Goal: Book appointment/travel/reservation: Book appointment/travel/reservation

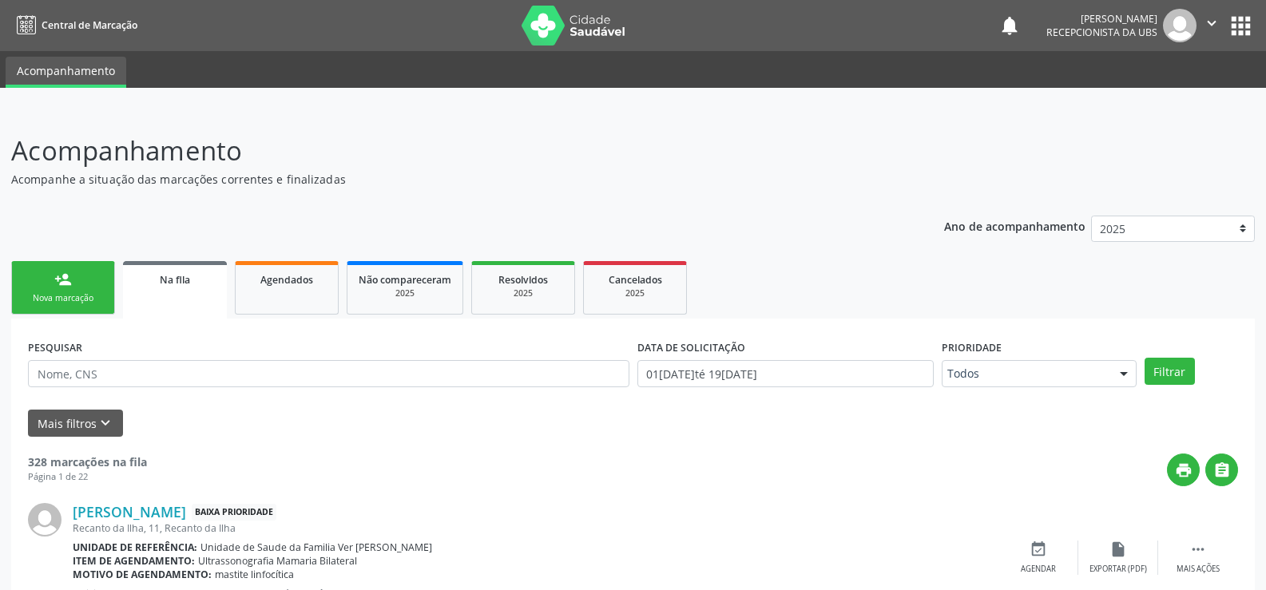
click at [40, 287] on link "person_add Nova marcação" at bounding box center [63, 287] width 104 height 53
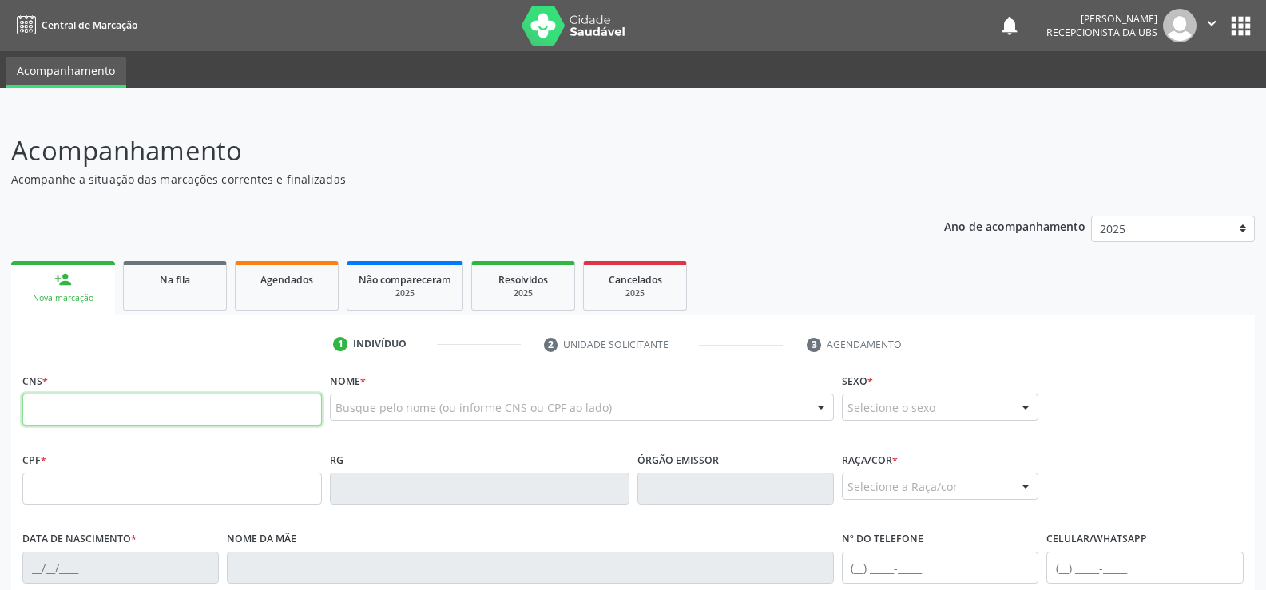
click at [69, 406] on input "text" at bounding box center [171, 410] width 299 height 32
click at [191, 412] on input "704 5532 1783 414" at bounding box center [171, 410] width 299 height 32
type input "7"
click at [271, 414] on input "704 5532 1783 414" at bounding box center [171, 410] width 299 height 32
type input "704 5053 2178 3414"
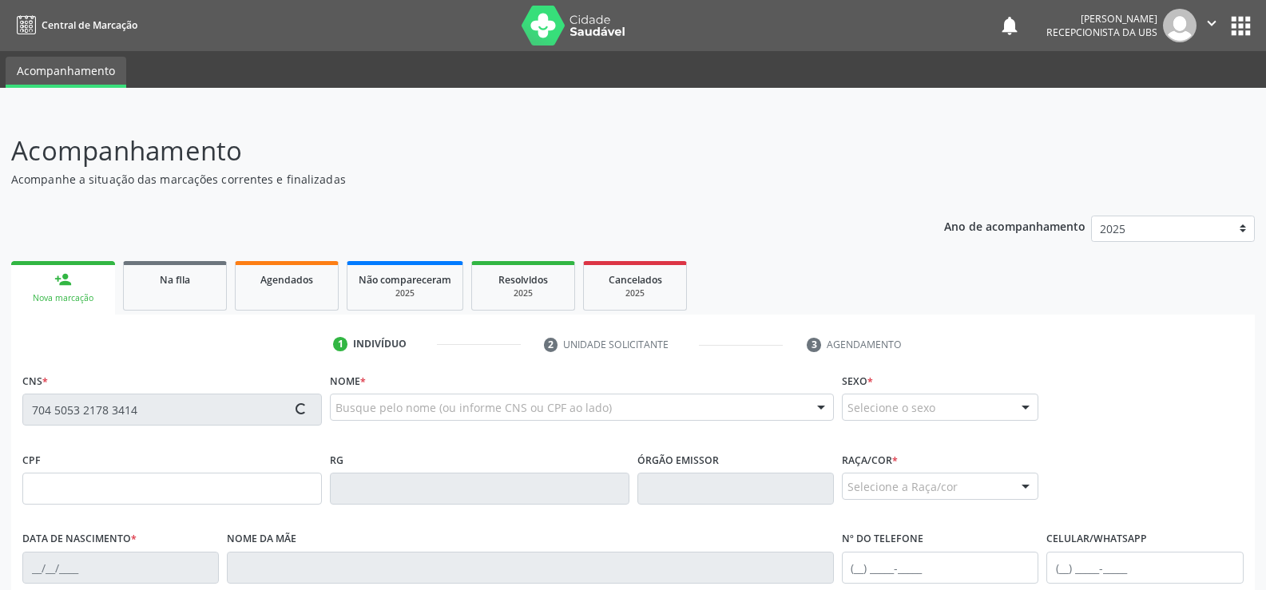
type input "052.405.254-98"
type input "1[DATE]"
type input "[PERSON_NAME]"
type input "[PHONE_NUMBER]"
type input "S/N"
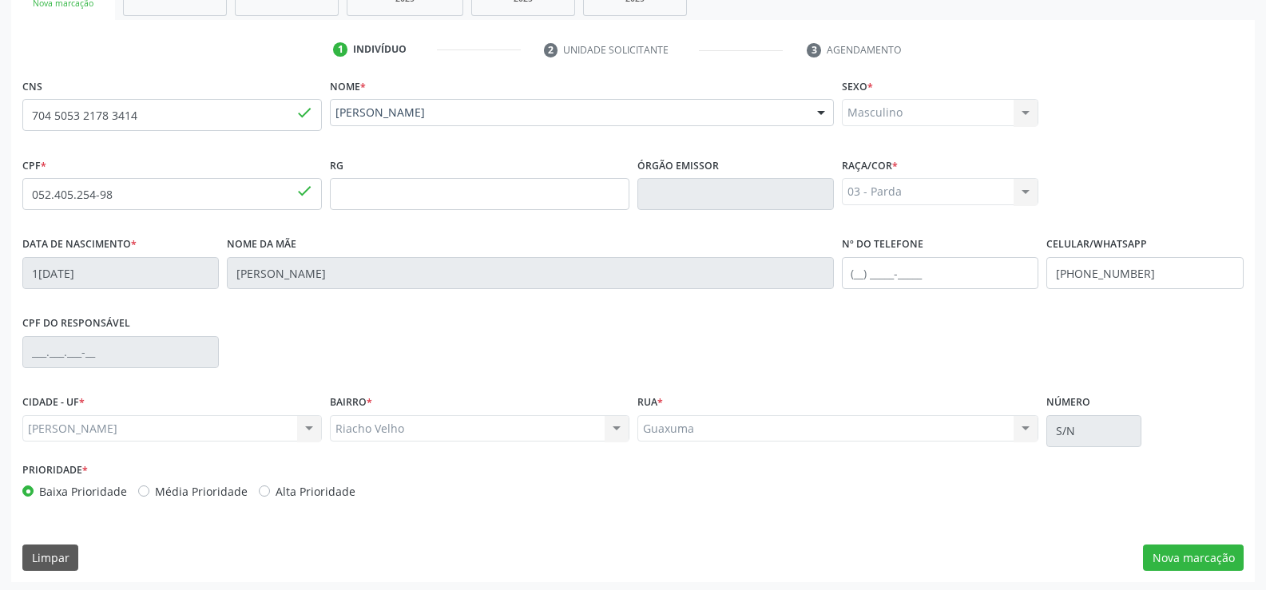
scroll to position [298, 0]
click at [1191, 556] on button "Nova marcação" at bounding box center [1193, 554] width 101 height 27
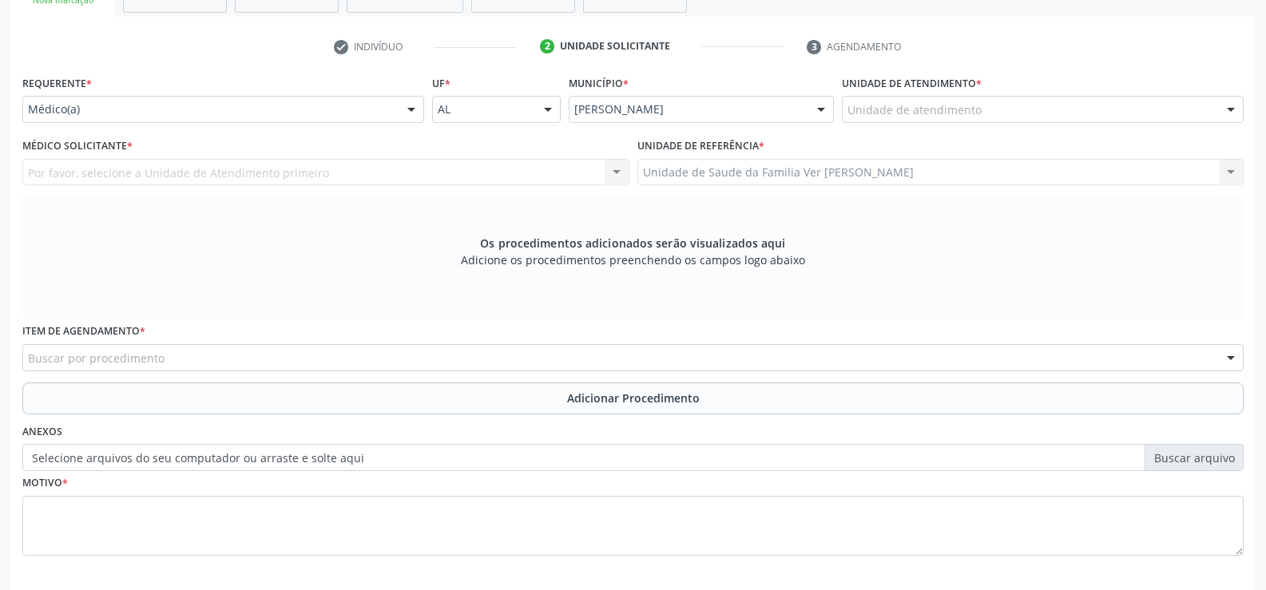
click at [1234, 107] on div at bounding box center [1230, 110] width 24 height 27
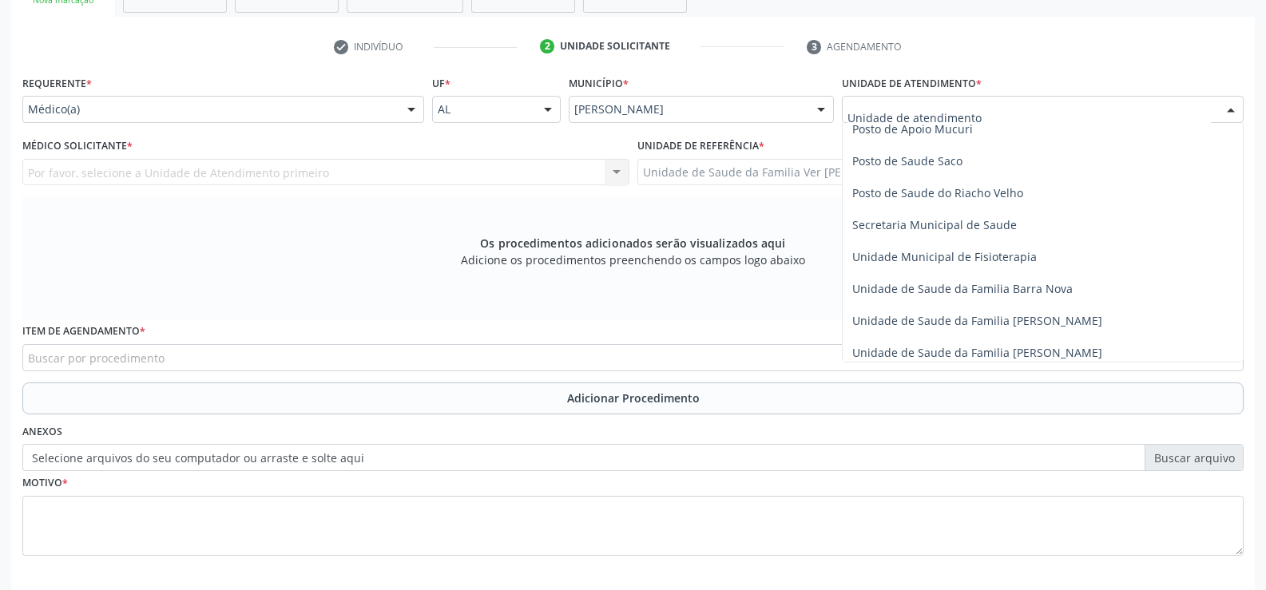
scroll to position [719, 0]
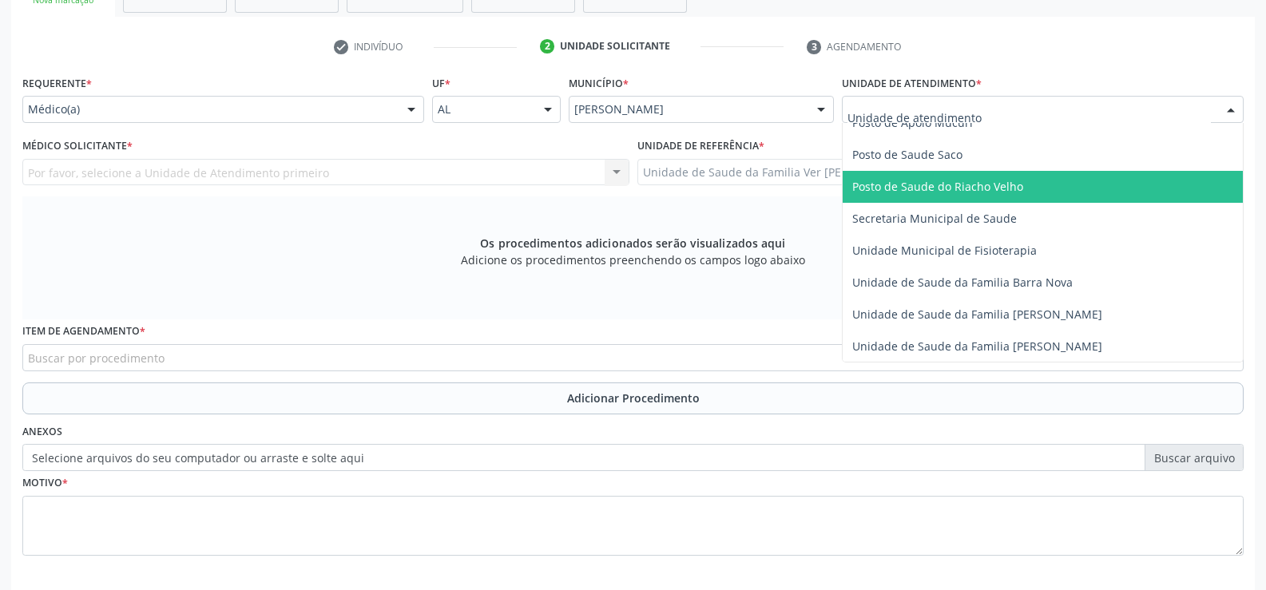
click at [998, 191] on span "Posto de Saude do Riacho Velho" at bounding box center [937, 186] width 171 height 15
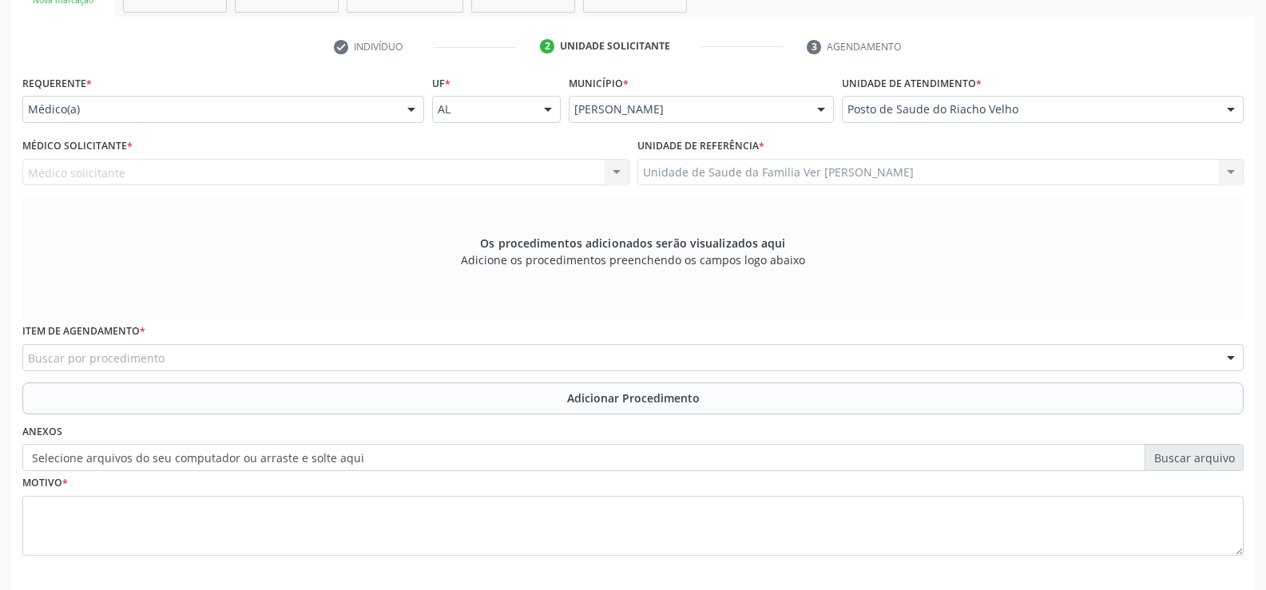
click at [409, 113] on div at bounding box center [411, 110] width 24 height 27
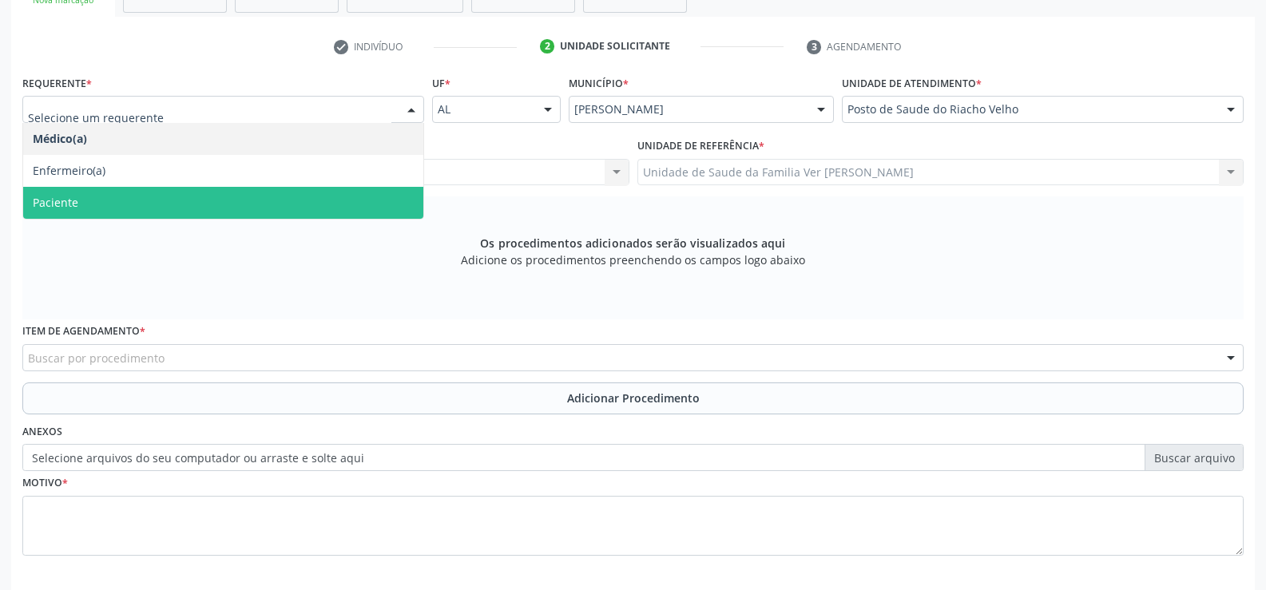
click at [305, 194] on span "Paciente" at bounding box center [223, 203] width 400 height 32
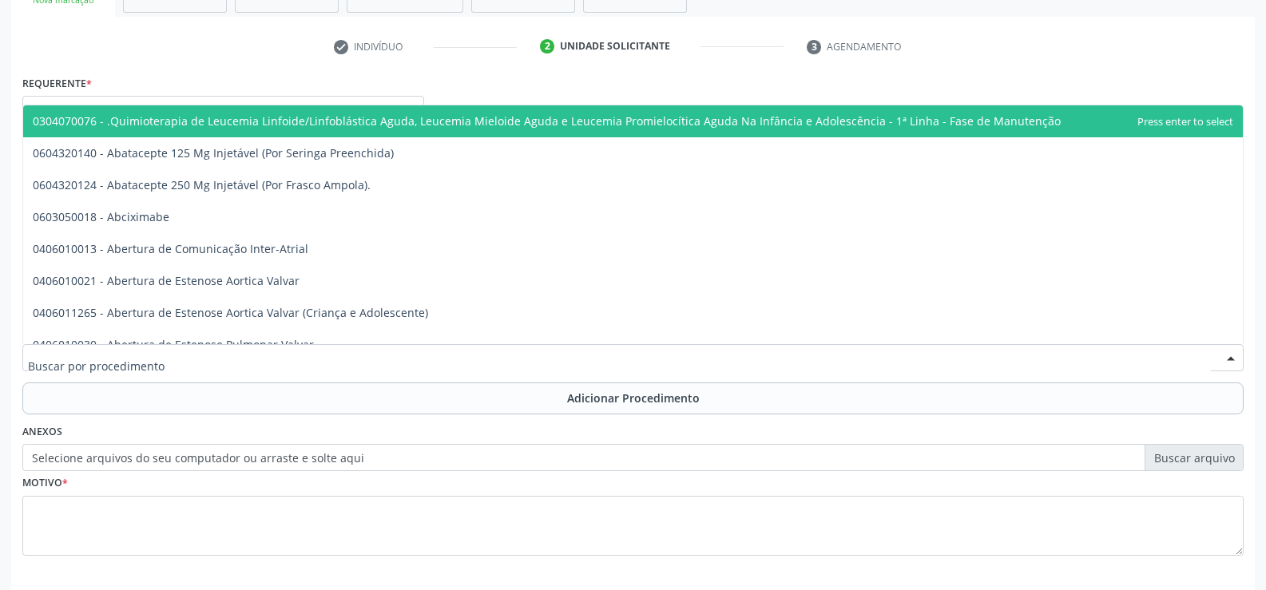
click at [64, 348] on div at bounding box center [632, 357] width 1221 height 27
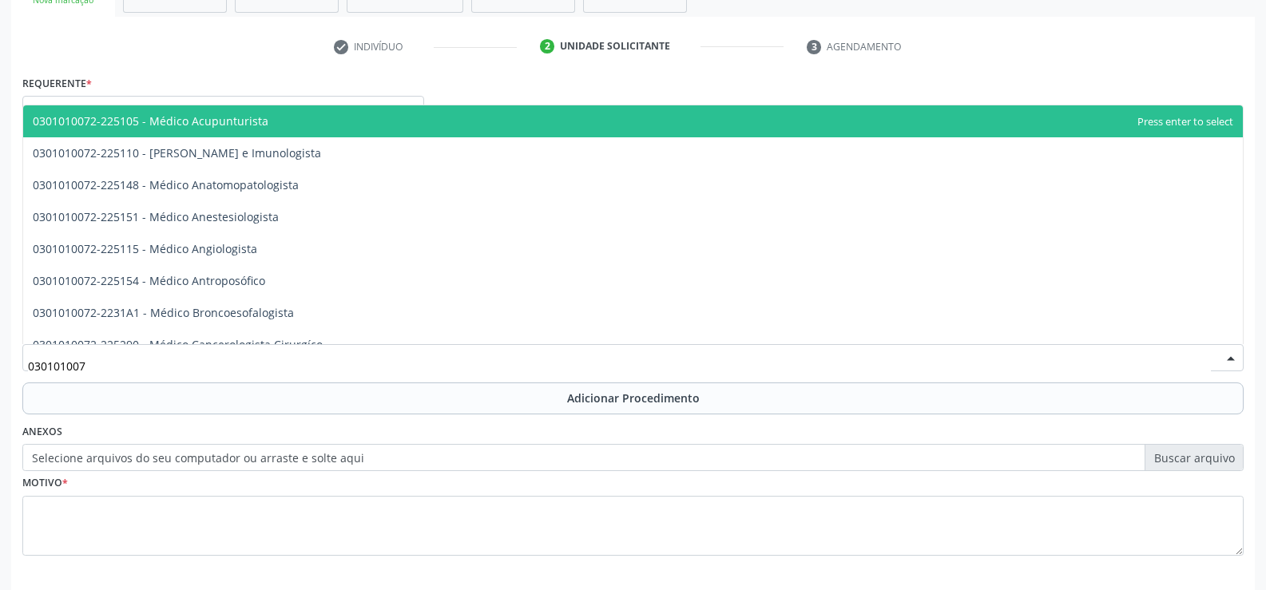
type input "0301010072"
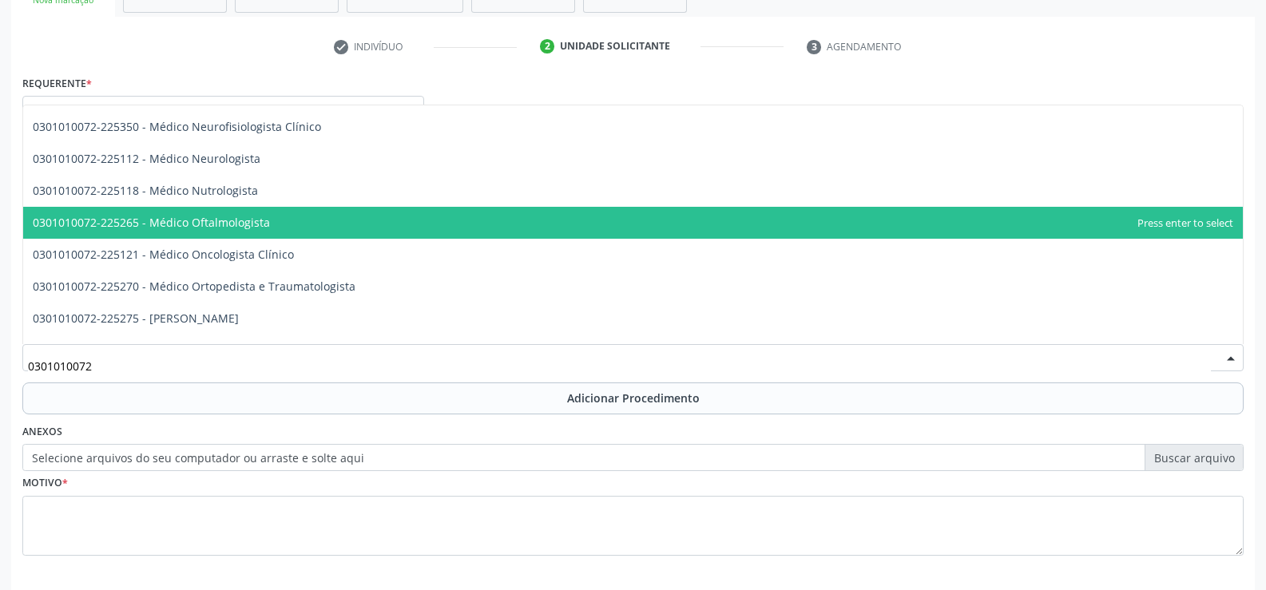
scroll to position [1278, 0]
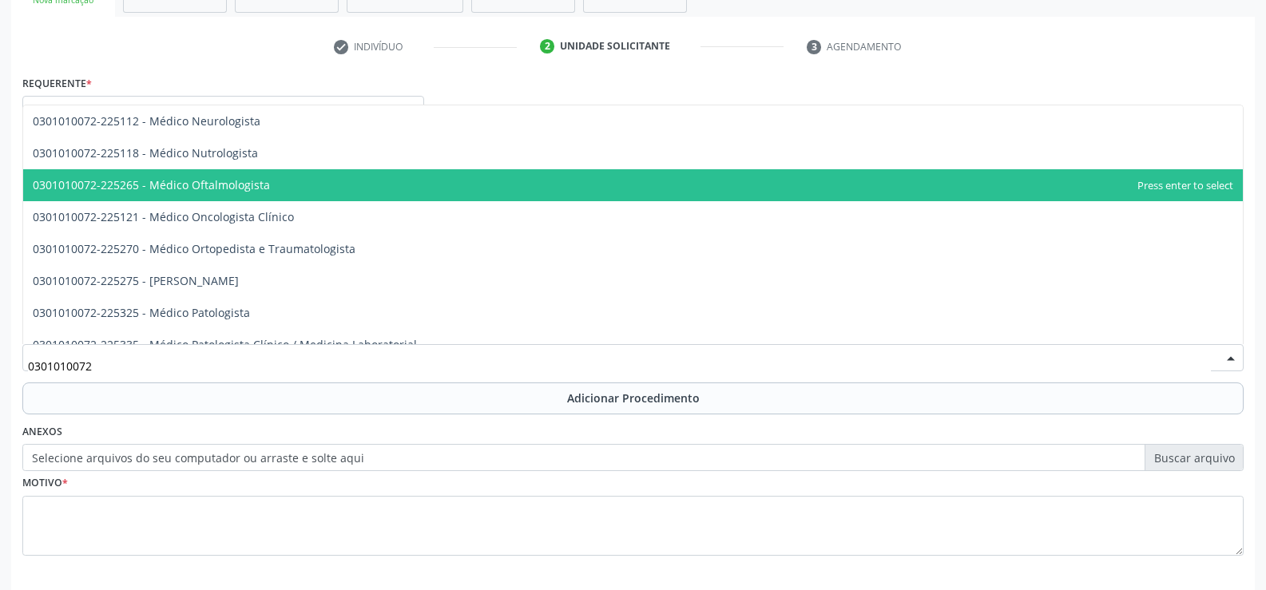
click at [529, 178] on span "0301010072-225265 - Médico Oftalmologista" at bounding box center [632, 185] width 1219 height 32
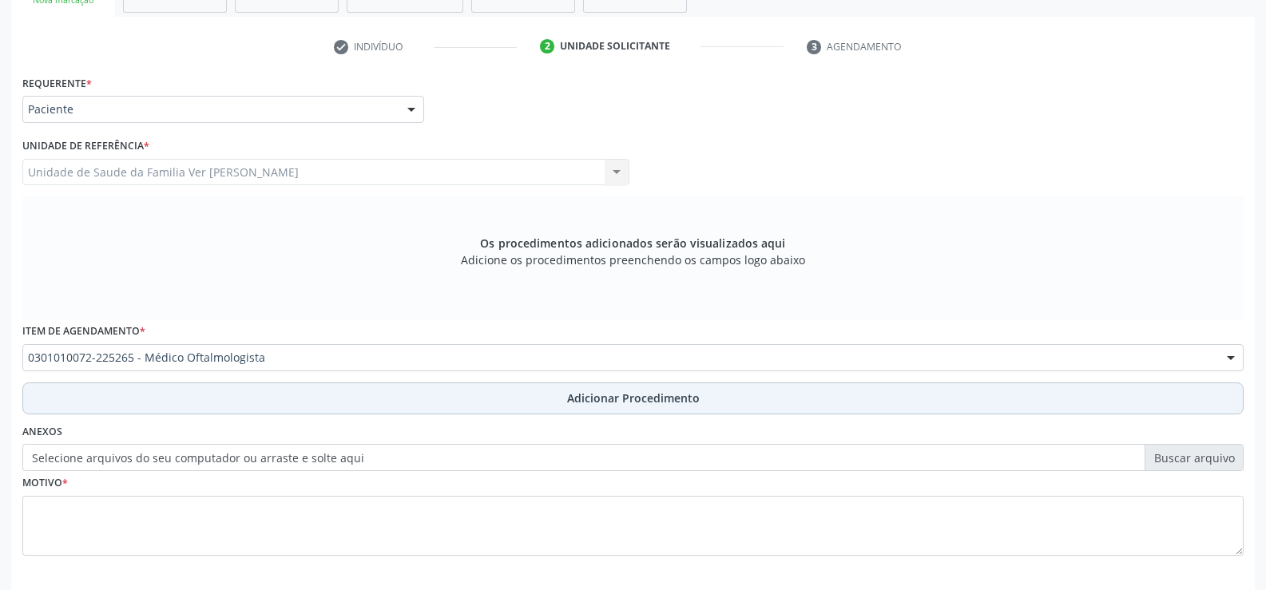
click at [620, 404] on span "Adicionar Procedimento" at bounding box center [633, 398] width 133 height 17
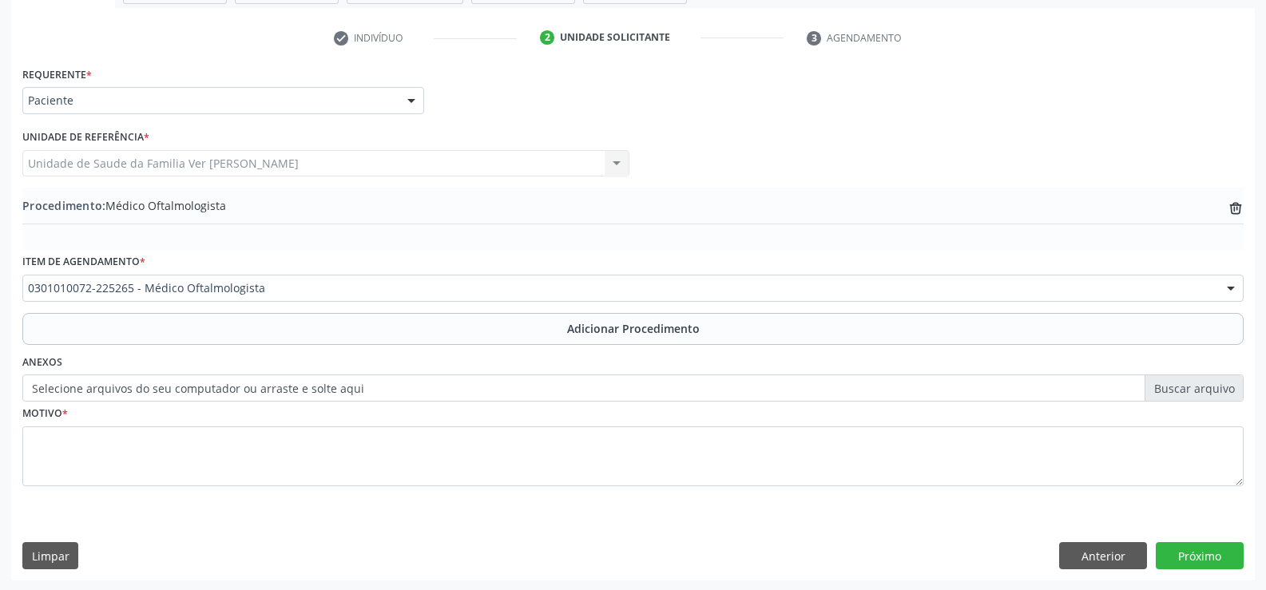
scroll to position [308, 0]
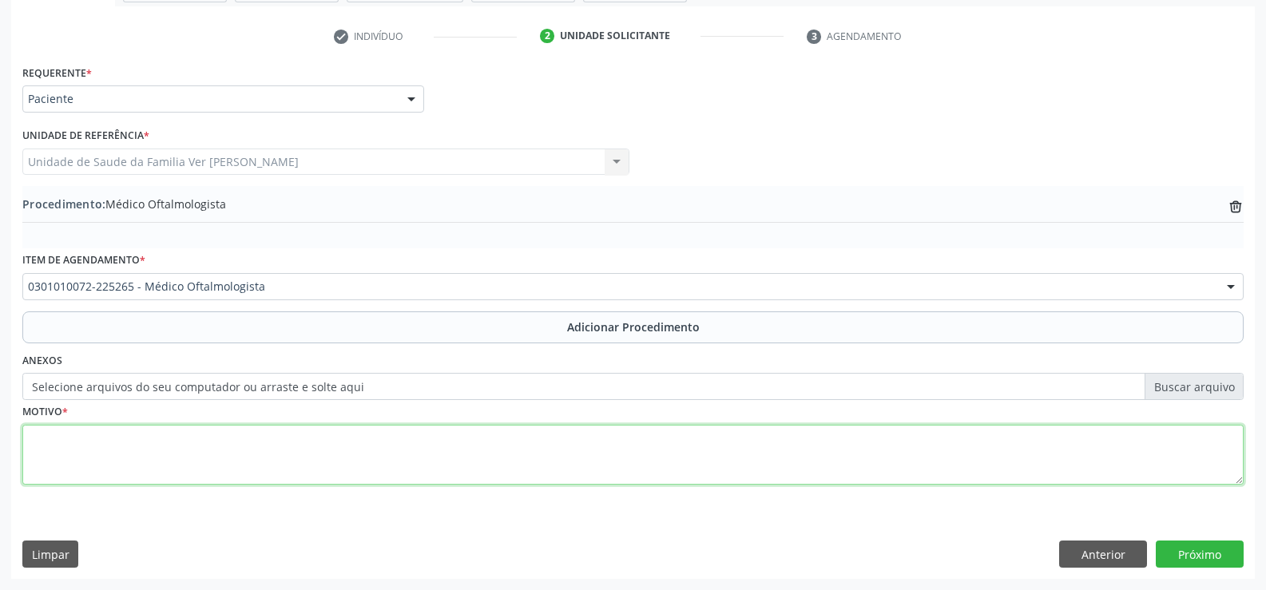
click at [117, 454] on textarea at bounding box center [632, 455] width 1221 height 61
type textarea "h"
type textarea "H"
type textarea "catarata"
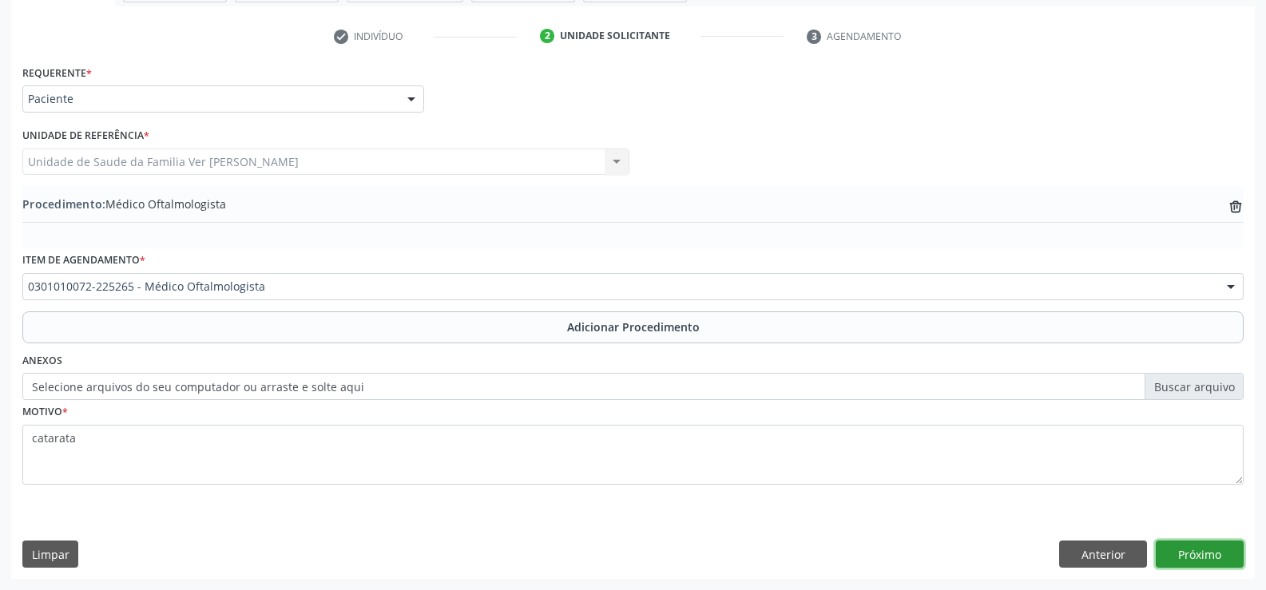
click at [1214, 556] on button "Próximo" at bounding box center [1199, 554] width 88 height 27
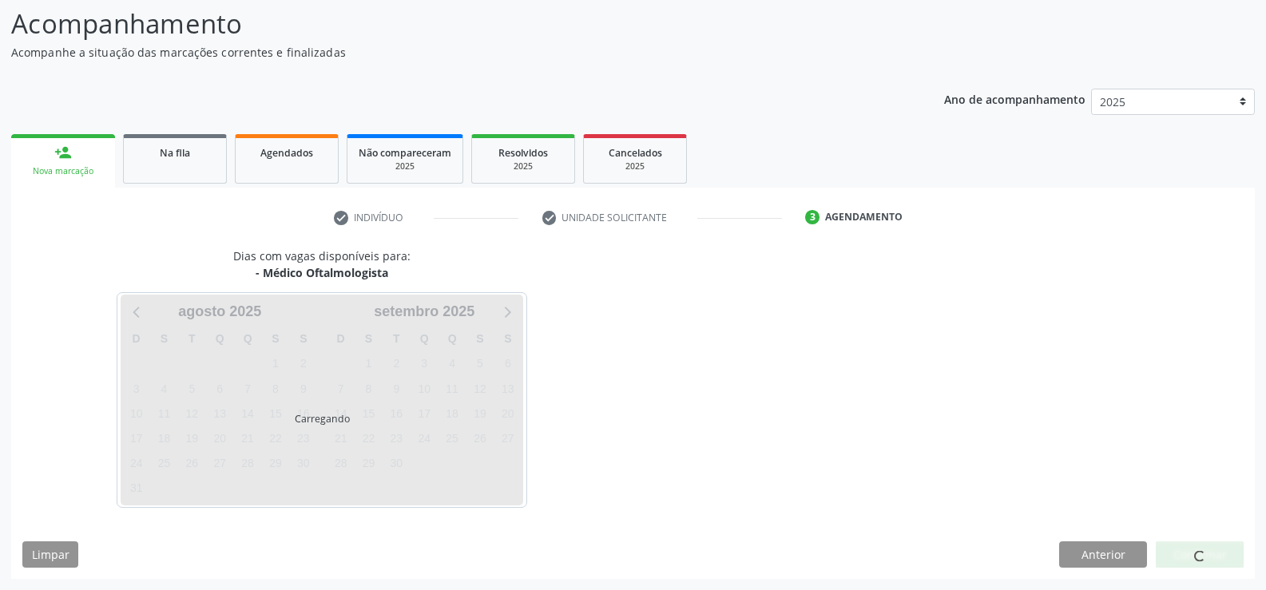
scroll to position [174, 0]
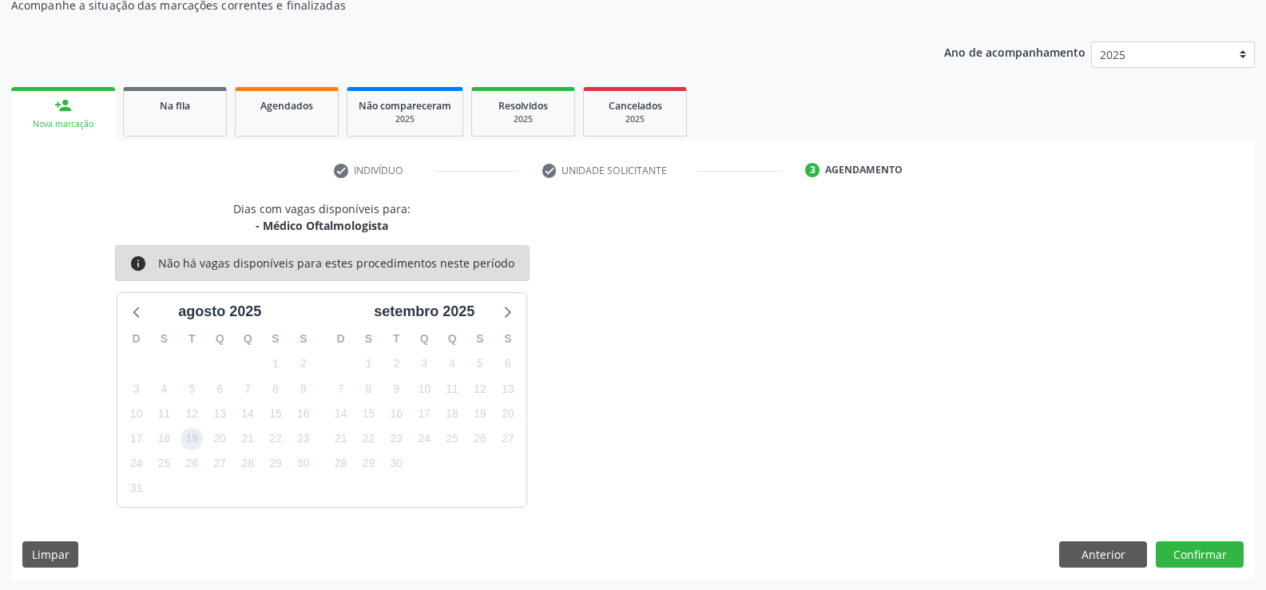
click at [195, 440] on span "19" at bounding box center [191, 439] width 22 height 22
click at [1214, 553] on button "Confirmar" at bounding box center [1199, 554] width 88 height 27
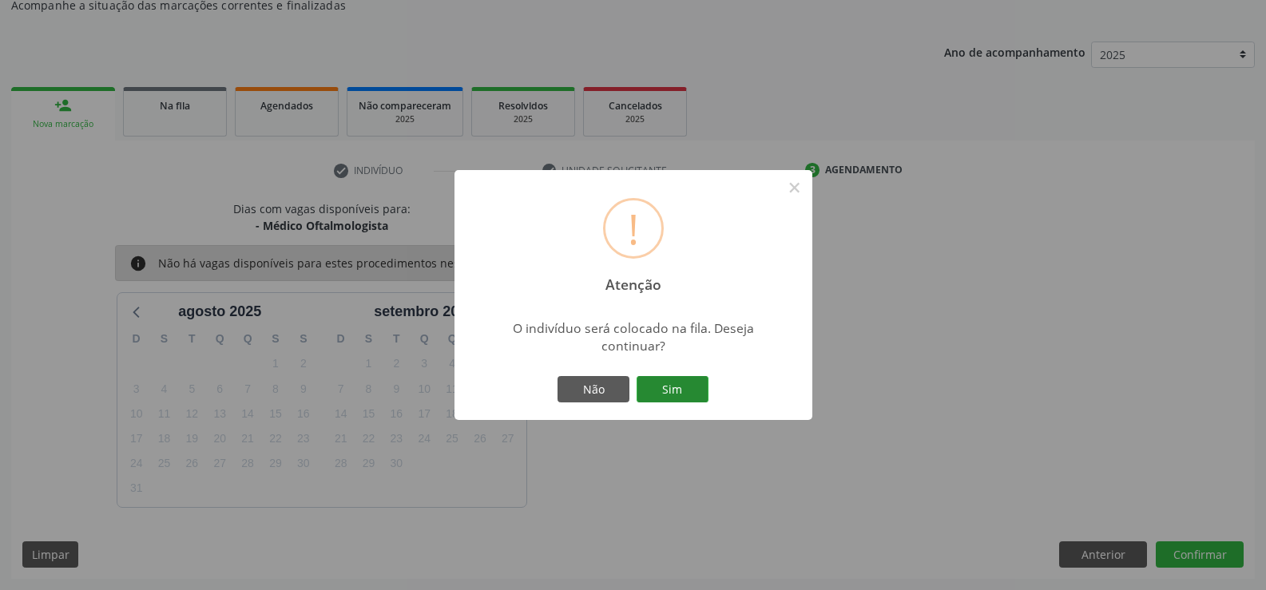
click at [675, 388] on button "Sim" at bounding box center [672, 389] width 72 height 27
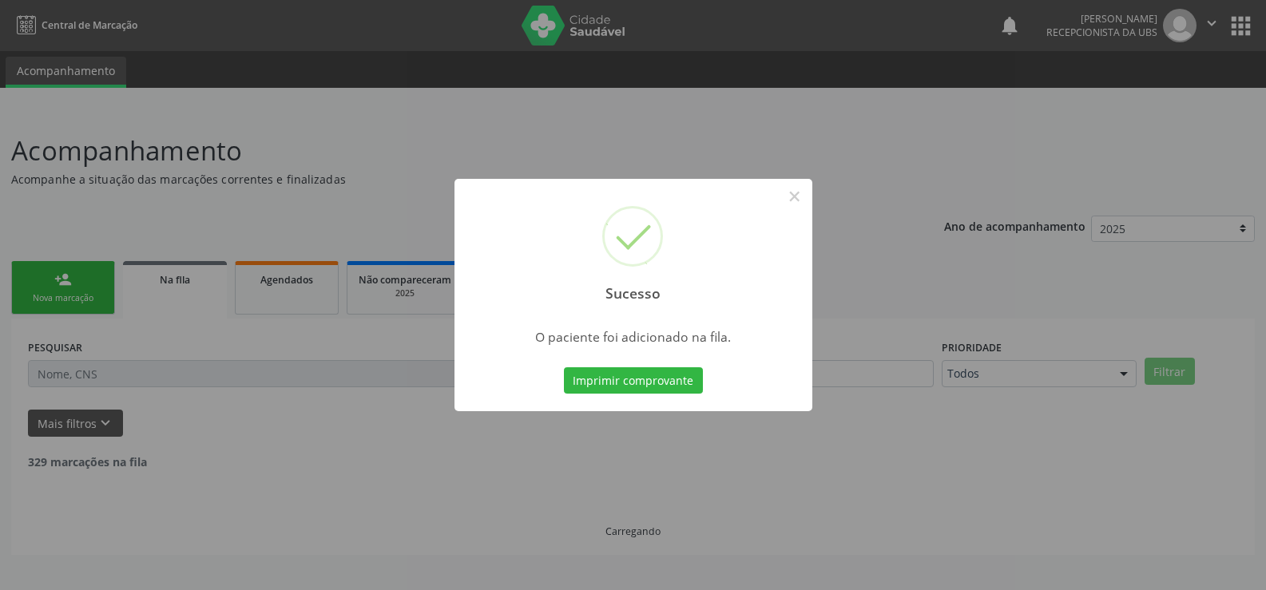
scroll to position [0, 0]
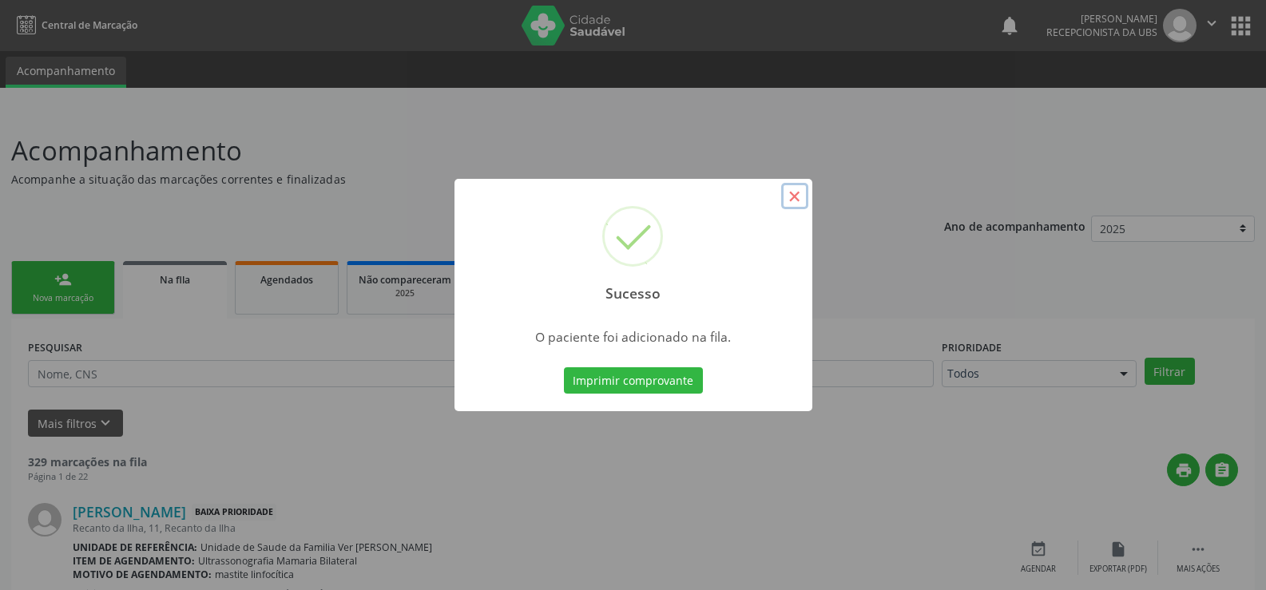
click at [794, 197] on button "×" at bounding box center [794, 196] width 27 height 27
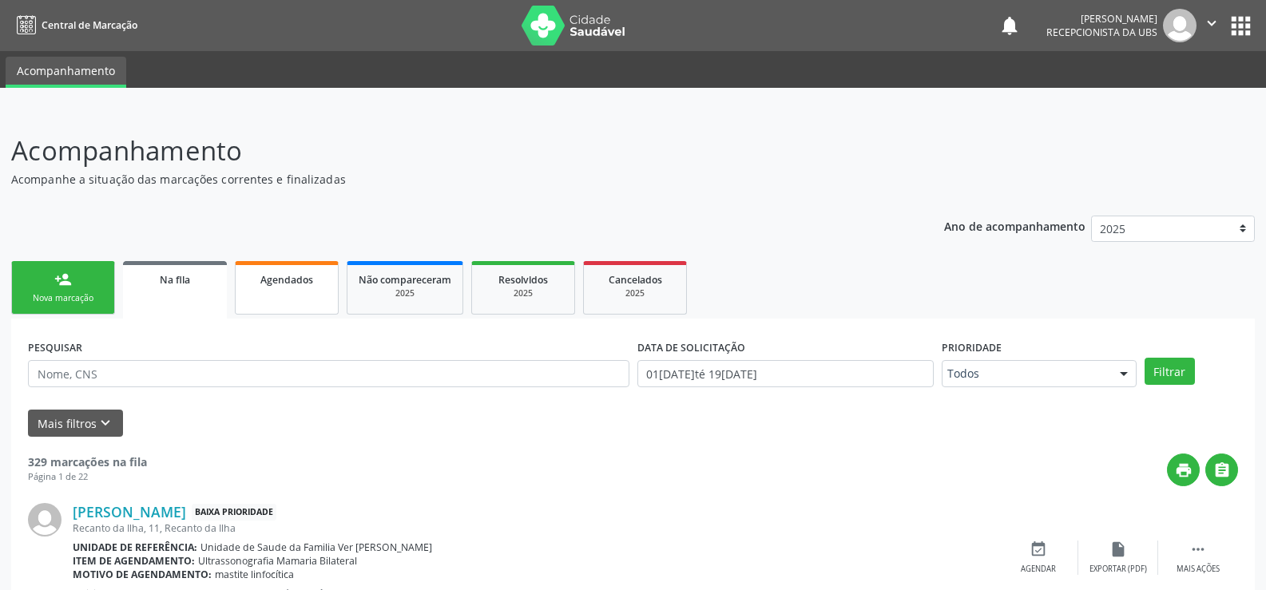
click at [298, 296] on link "Agendados" at bounding box center [287, 287] width 104 height 53
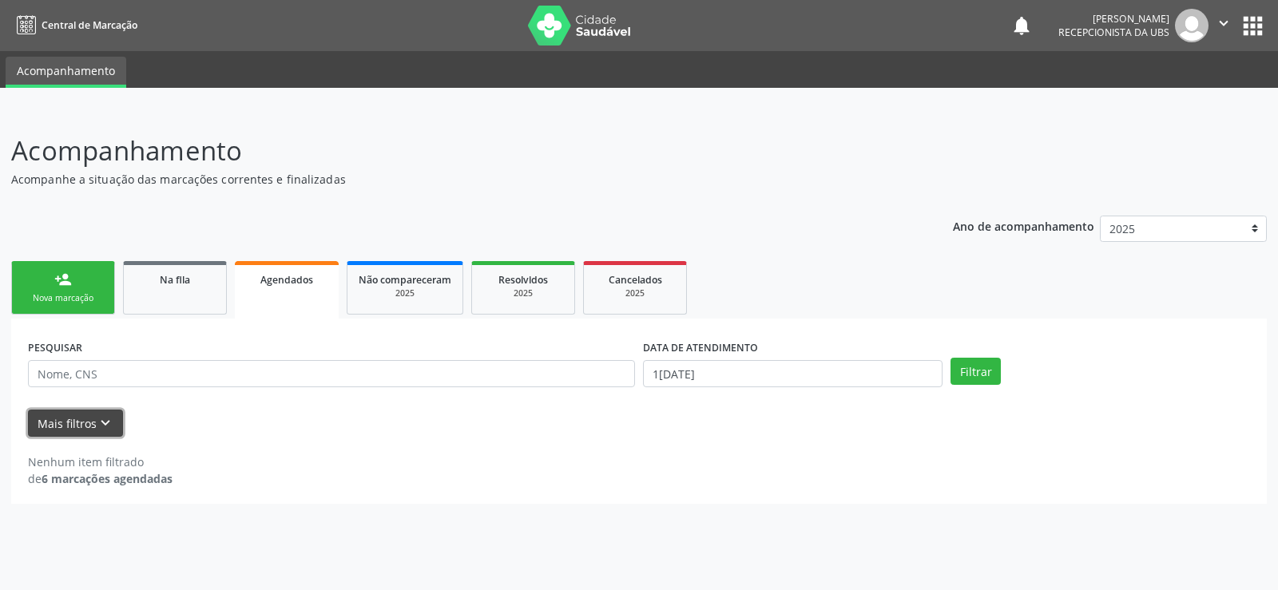
click at [103, 414] on icon "keyboard_arrow_down" at bounding box center [106, 423] width 18 height 18
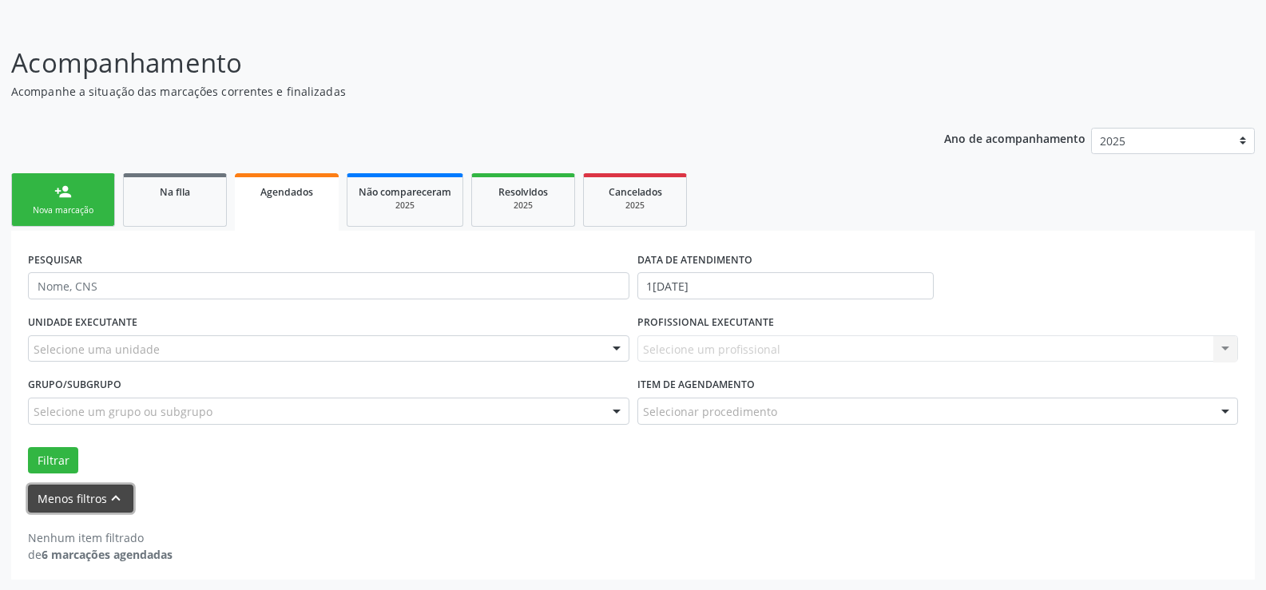
scroll to position [89, 0]
click at [90, 498] on button "Menos filtros keyboard_arrow_up" at bounding box center [80, 498] width 105 height 28
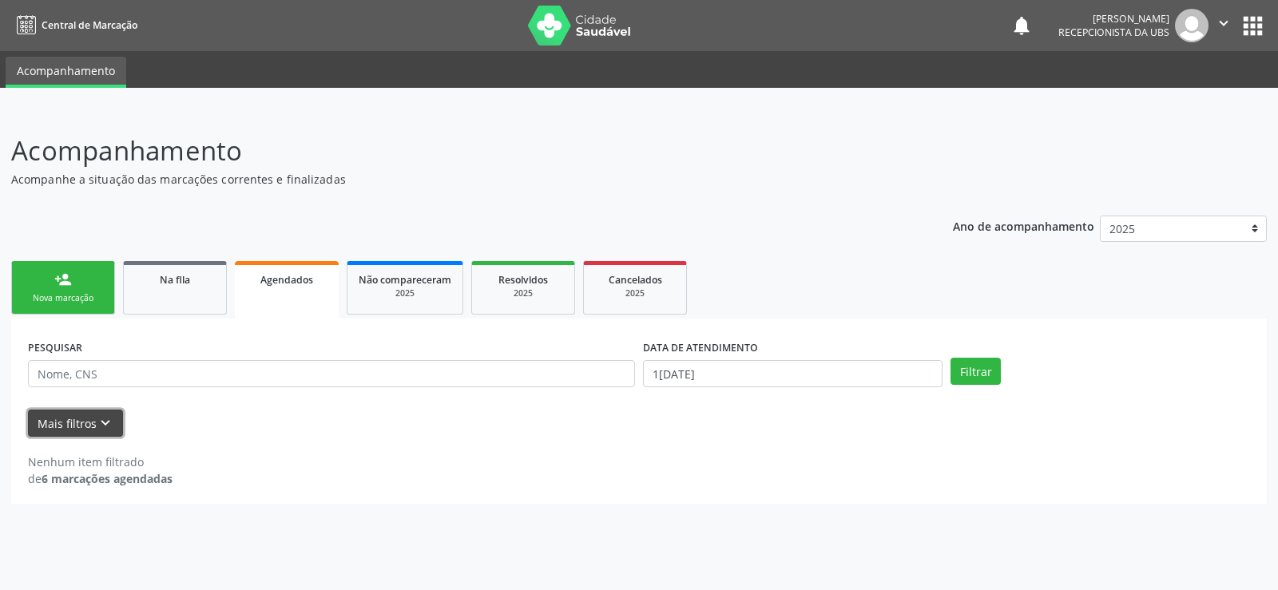
click at [96, 414] on button "Mais filtros keyboard_arrow_down" at bounding box center [75, 424] width 95 height 28
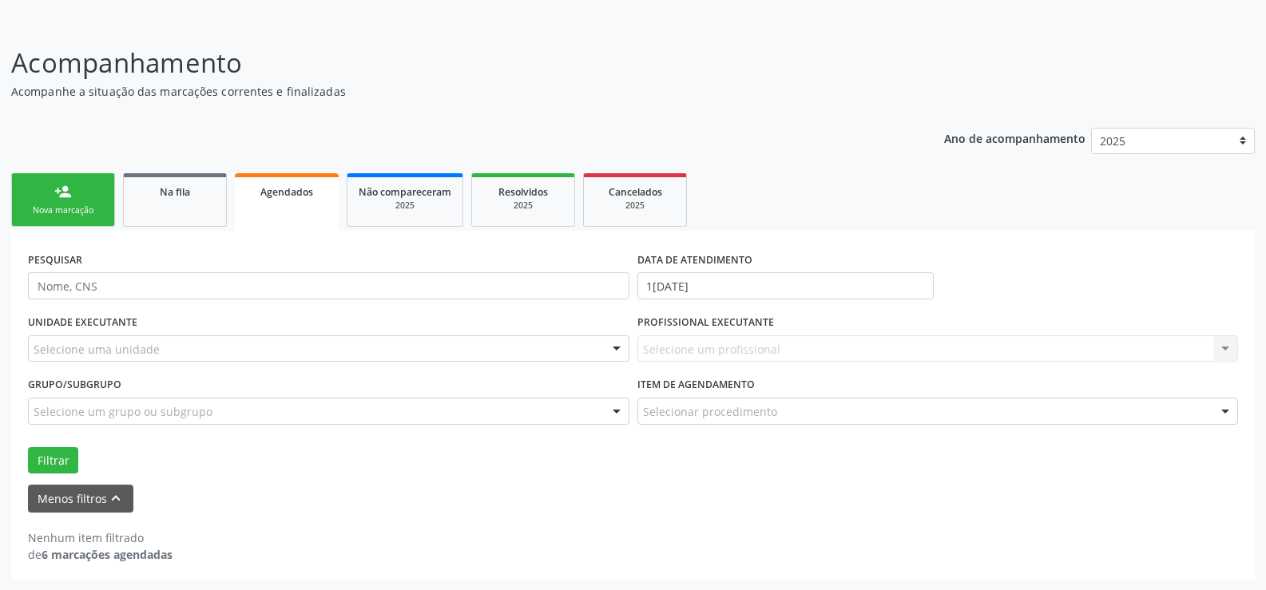
scroll to position [89, 0]
click at [621, 344] on div at bounding box center [616, 348] width 24 height 27
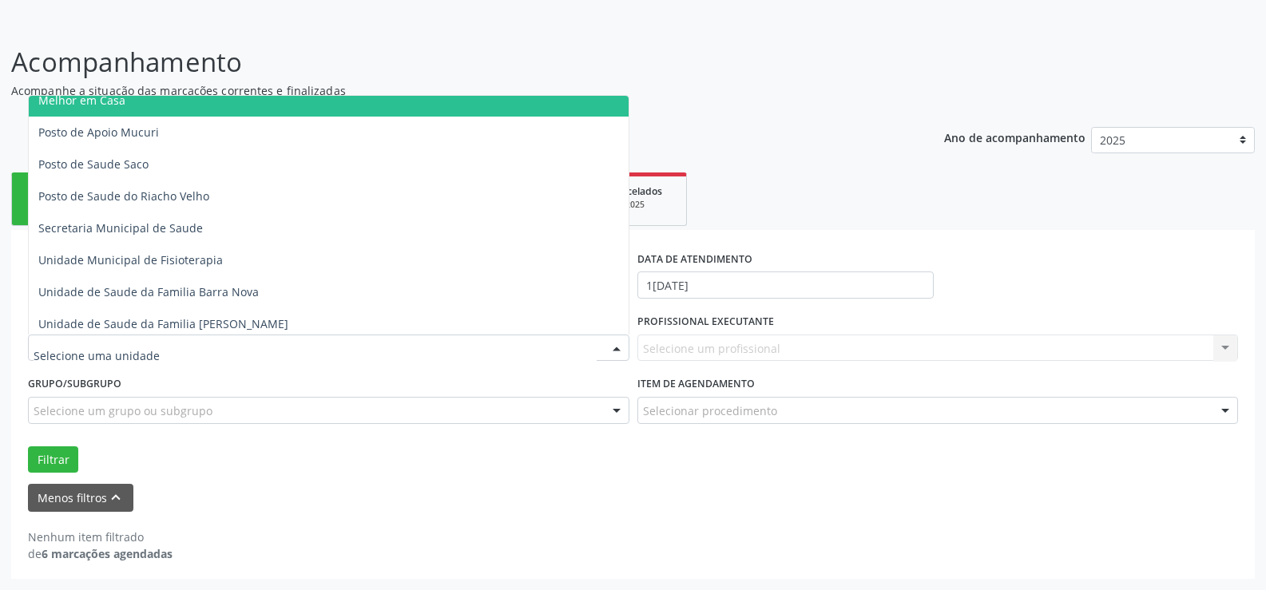
scroll to position [719, 0]
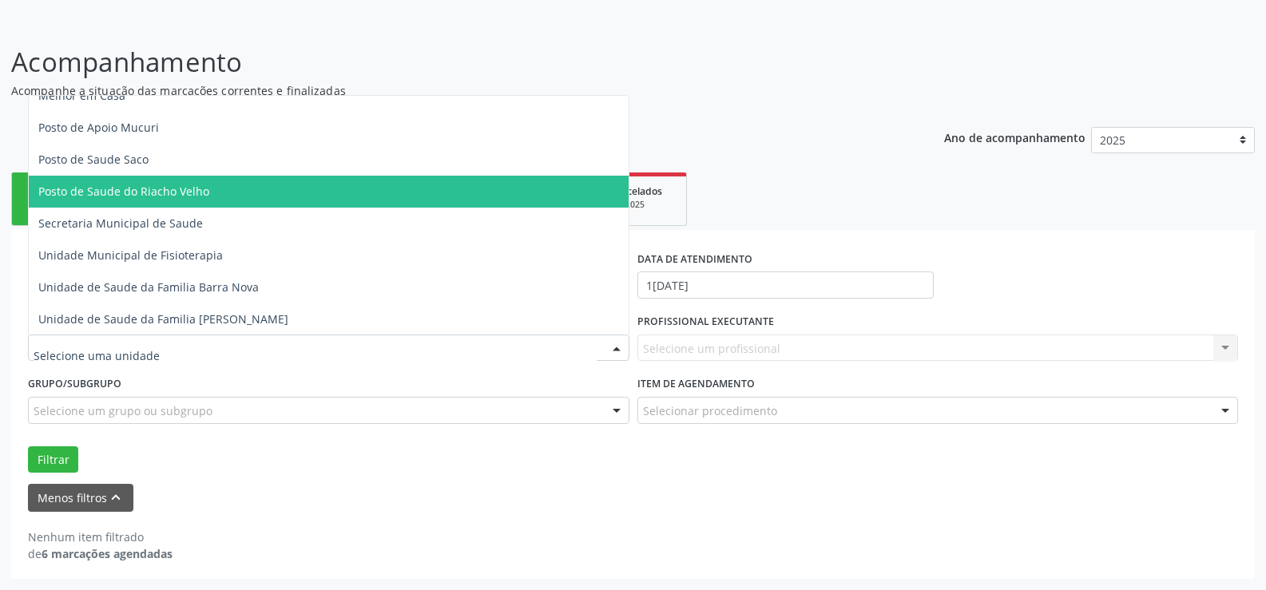
click at [472, 198] on span "Posto de Saude do Riacho Velho" at bounding box center [329, 192] width 600 height 32
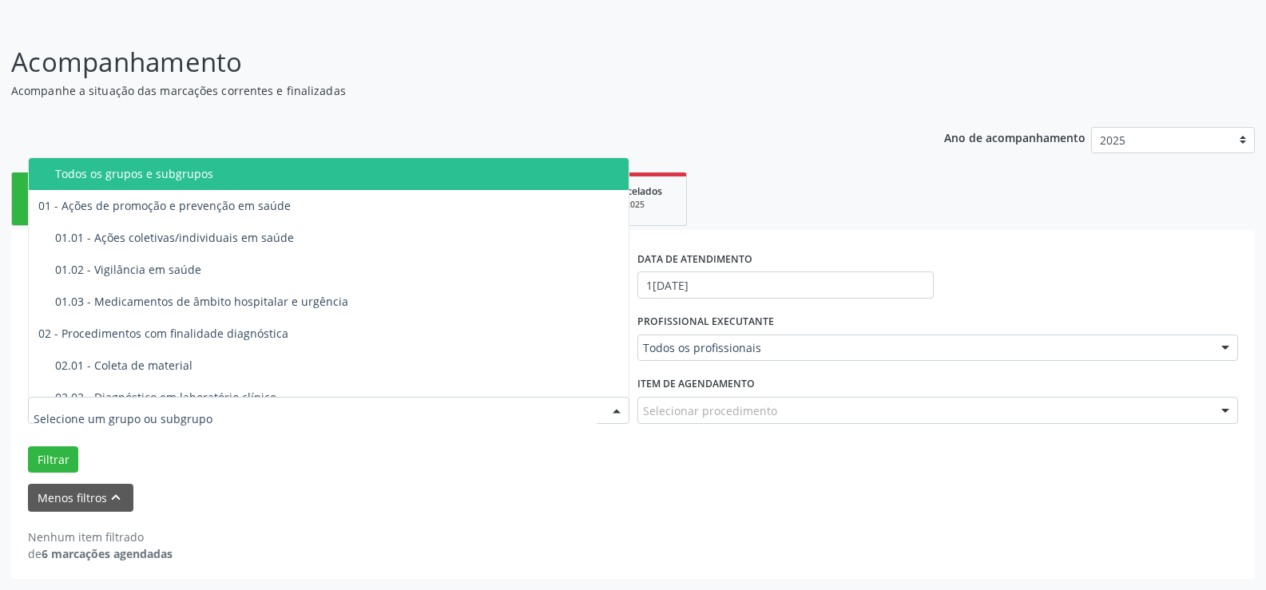
click at [615, 408] on div at bounding box center [616, 411] width 24 height 27
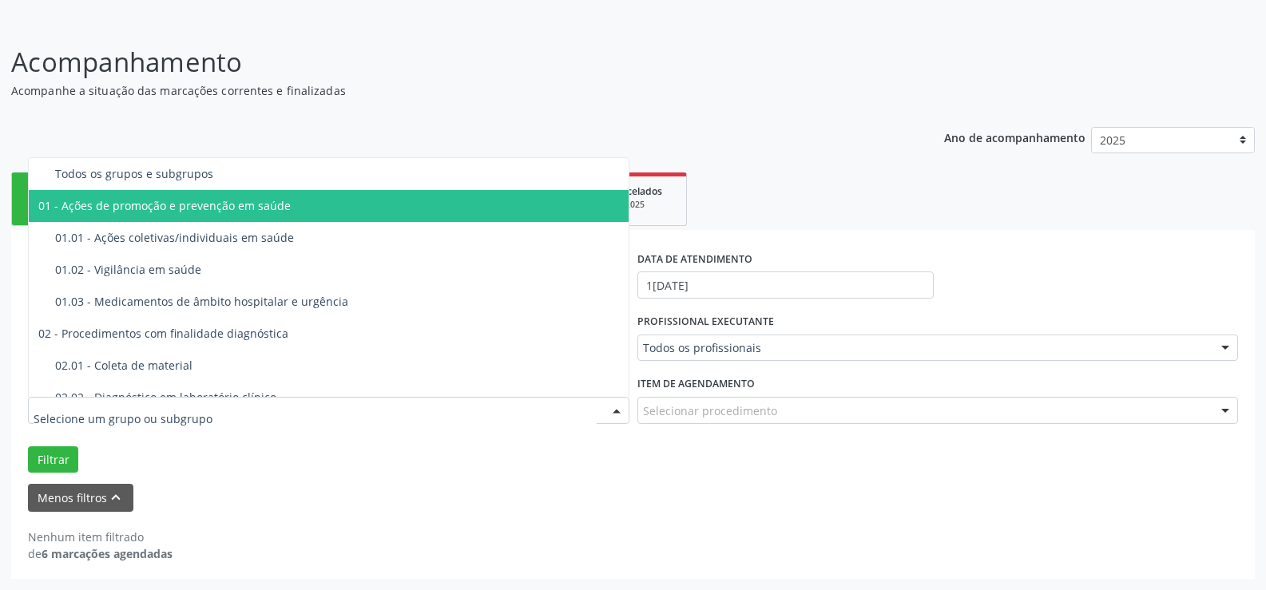
scroll to position [9, 0]
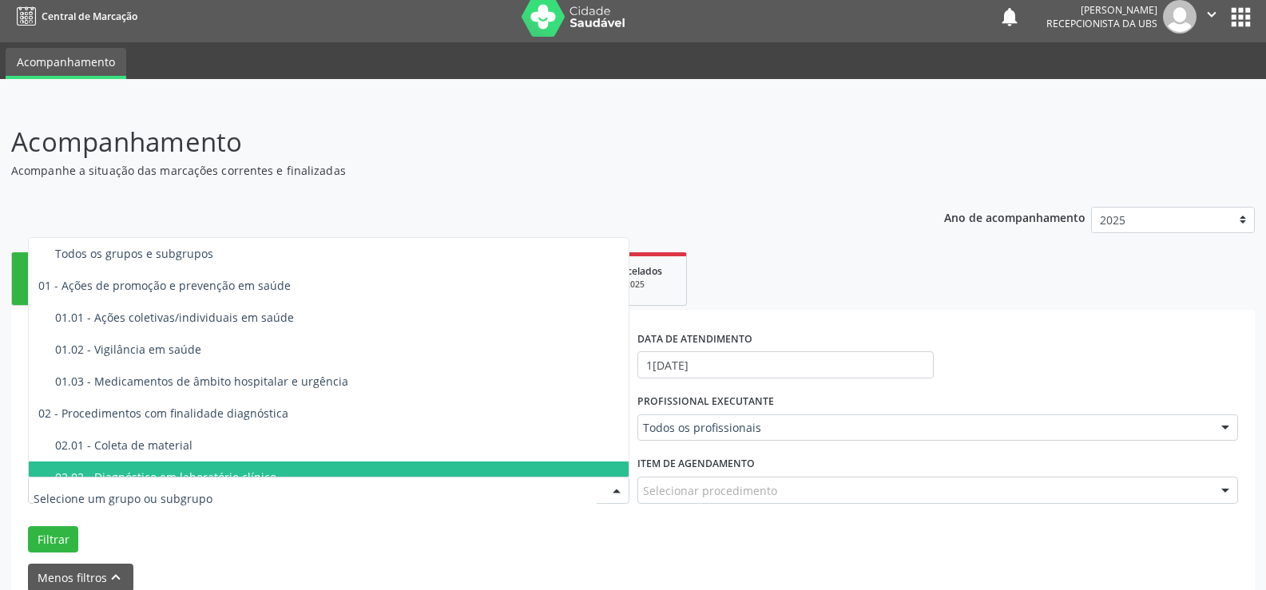
click at [513, 555] on form "PESQUISAR DATA DE ATENDIMENTO 1[DATE] UNIDADE EXECUTANTE Posto de Saude do Riac…" at bounding box center [633, 459] width 1210 height 264
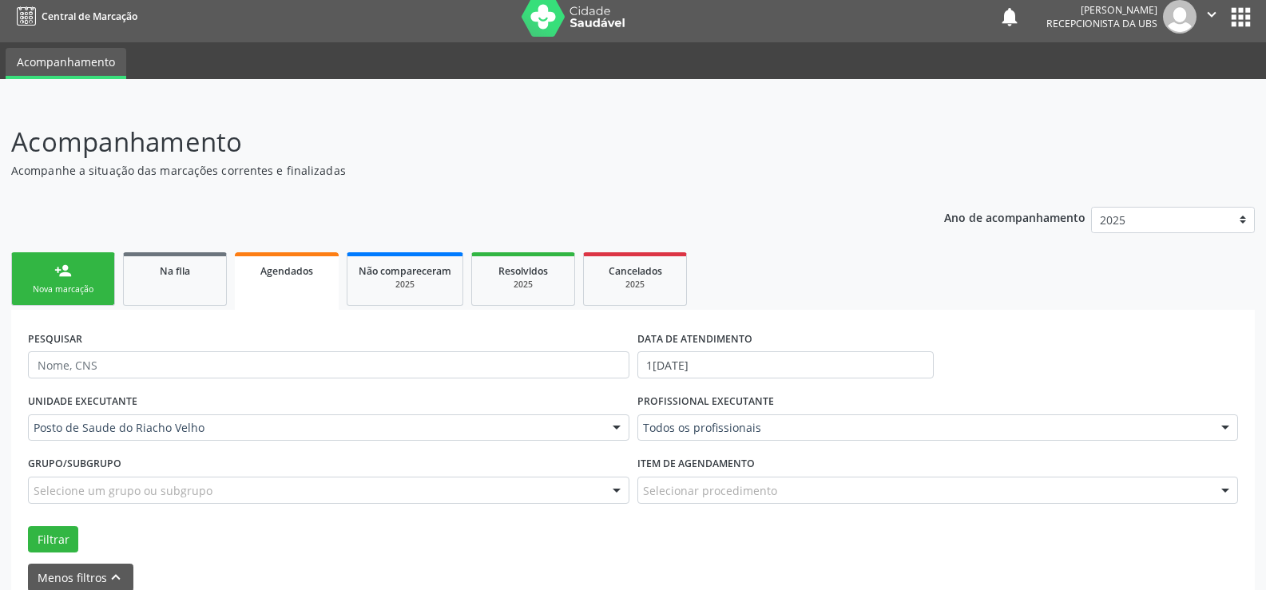
click at [492, 541] on div "Filtrar" at bounding box center [633, 539] width 1218 height 27
click at [569, 370] on input "text" at bounding box center [328, 364] width 601 height 27
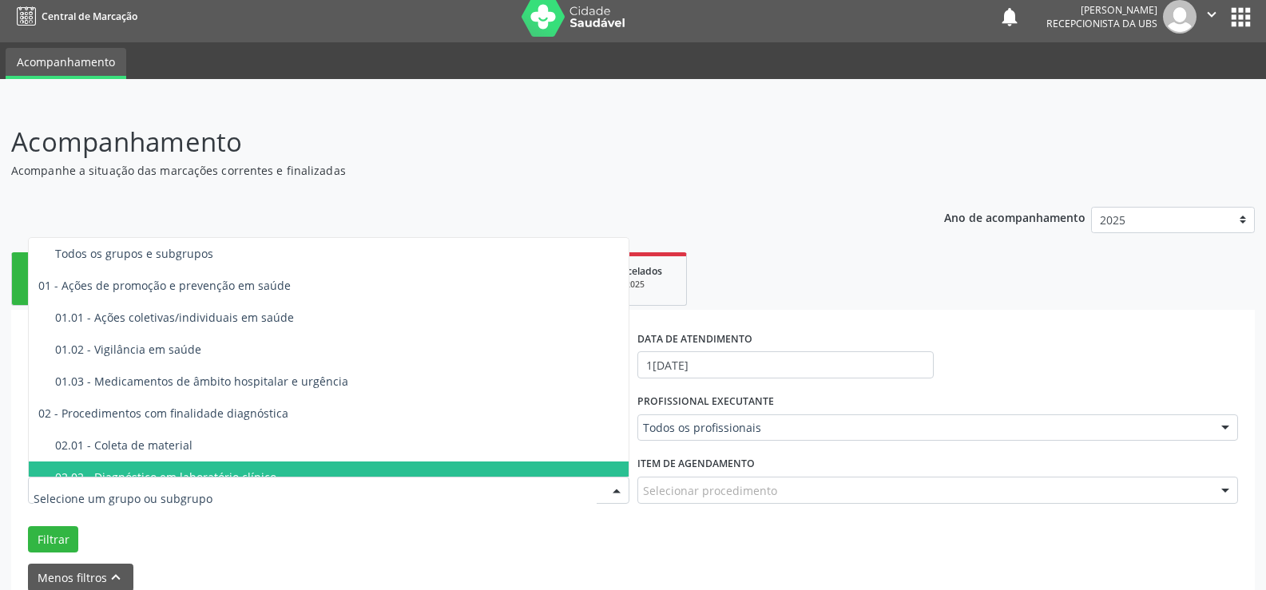
click at [623, 488] on div at bounding box center [616, 490] width 24 height 27
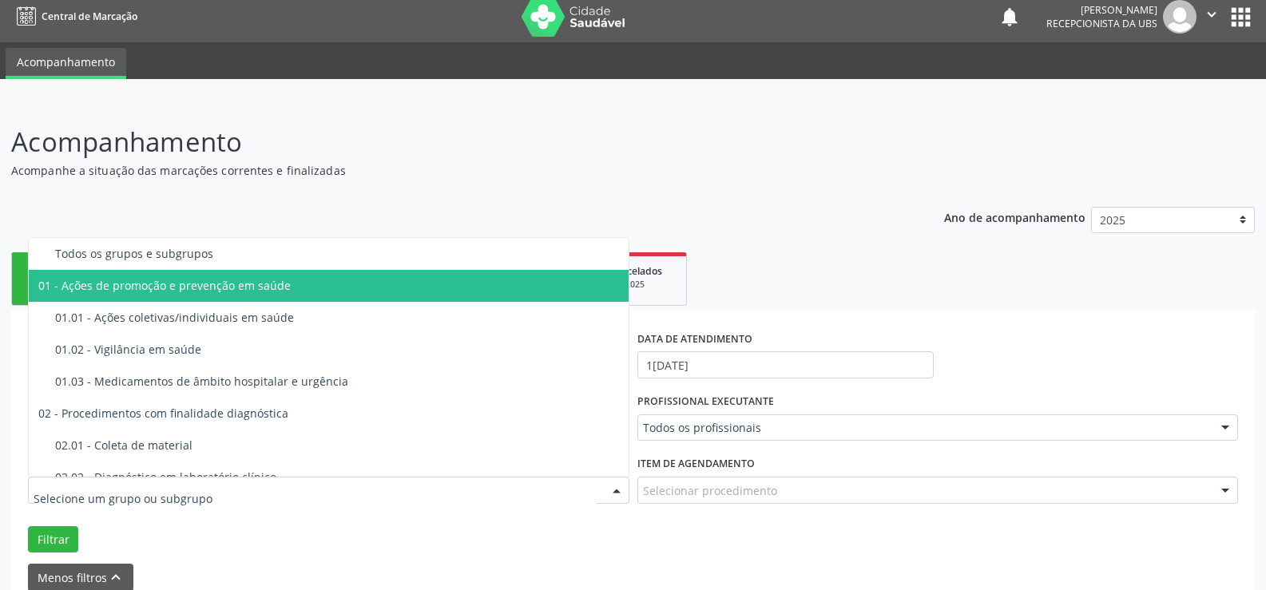
click at [545, 292] on div "01 - Ações de promoção e prevenção em saúde" at bounding box center [328, 285] width 580 height 13
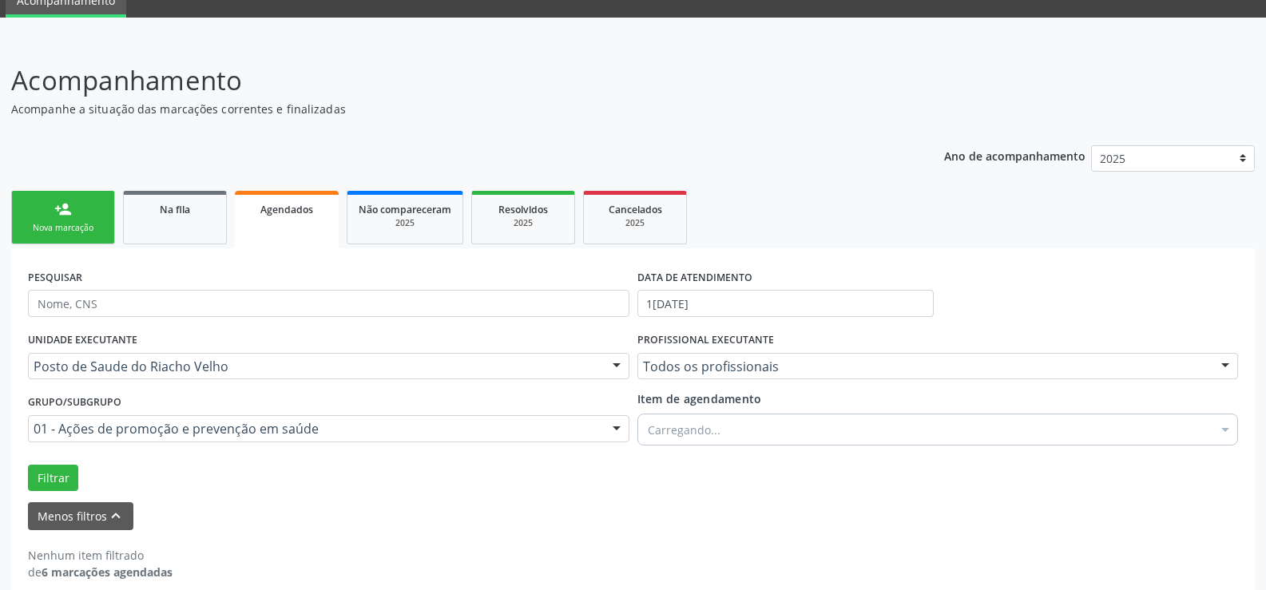
scroll to position [89, 0]
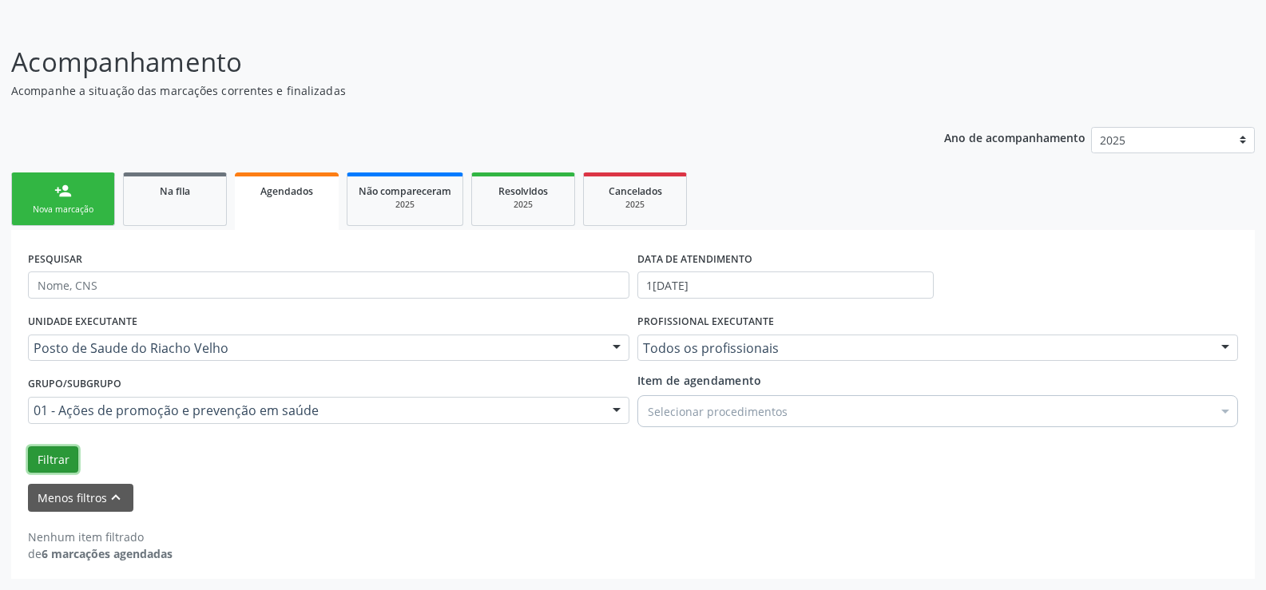
click at [64, 462] on button "Filtrar" at bounding box center [53, 459] width 50 height 27
click at [164, 556] on strong "6 marcações agendadas" at bounding box center [107, 553] width 131 height 15
click at [117, 491] on icon "keyboard_arrow_up" at bounding box center [116, 498] width 18 height 18
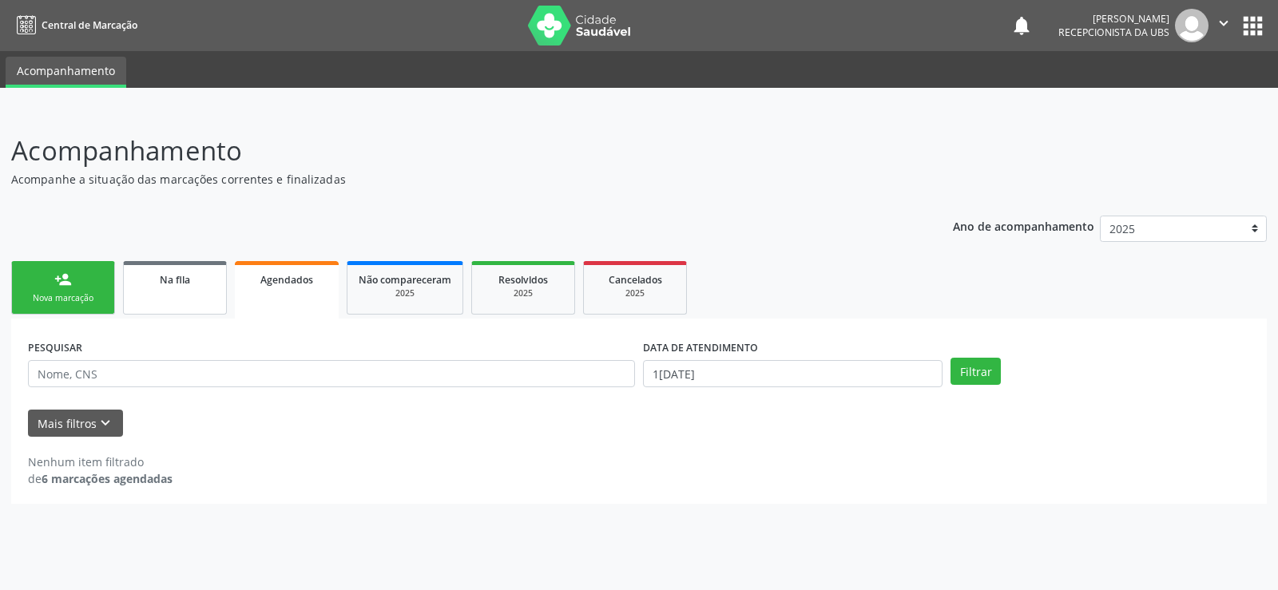
click at [204, 288] on link "Na fila" at bounding box center [175, 287] width 104 height 53
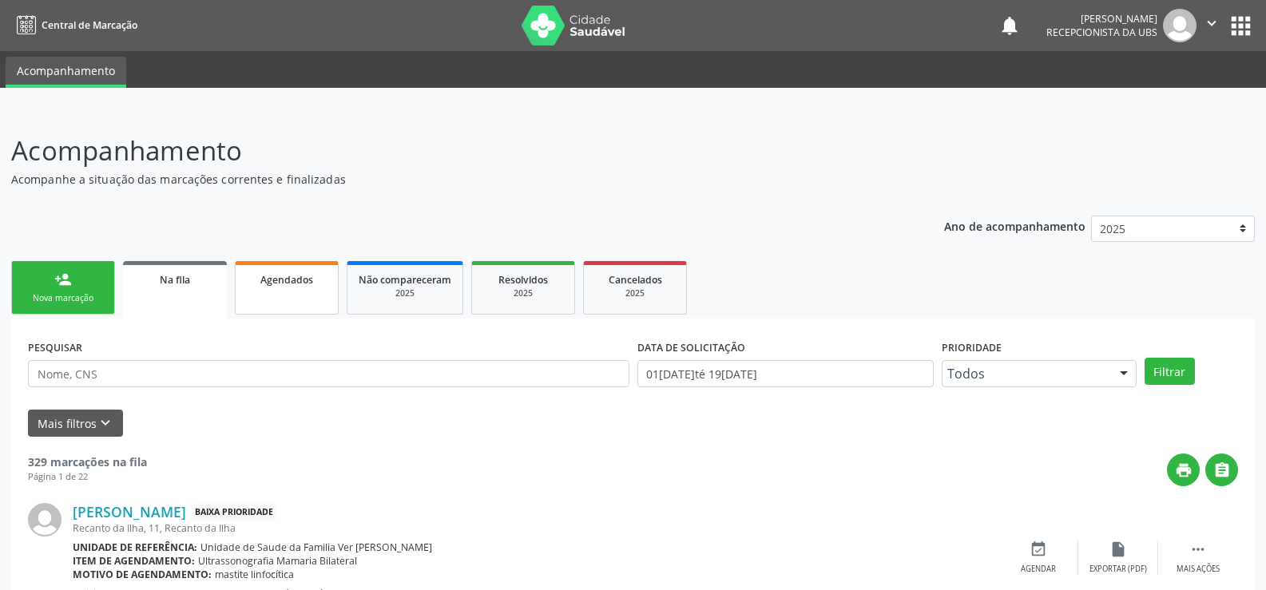
click at [306, 298] on link "Agendados" at bounding box center [287, 287] width 104 height 53
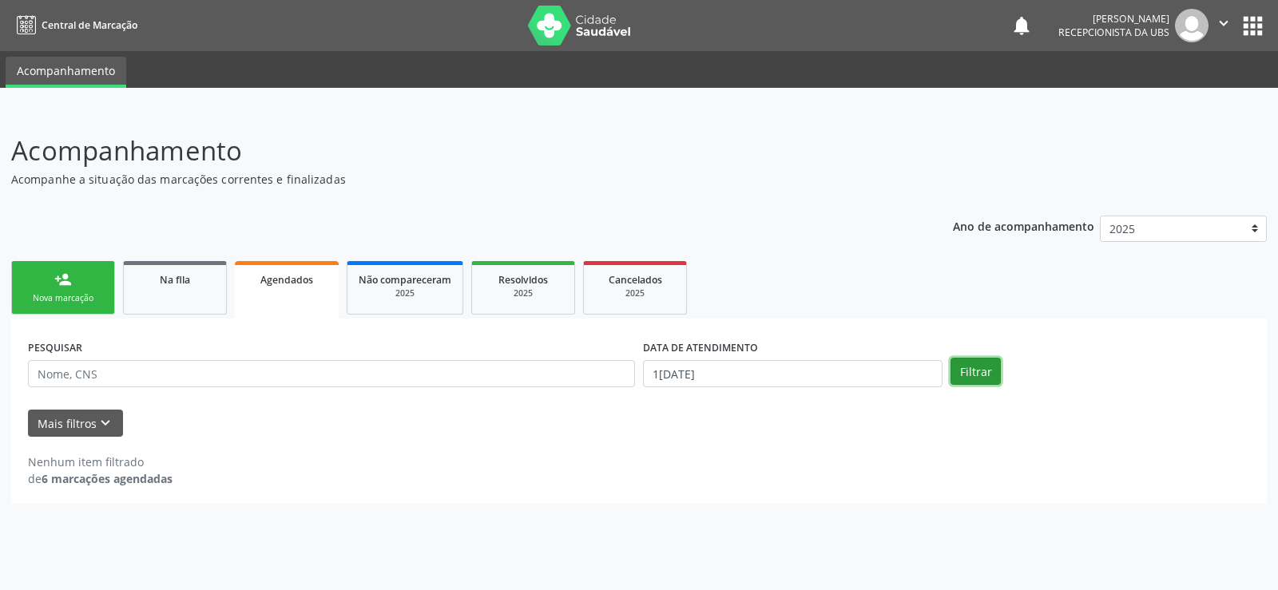
click at [965, 374] on button "Filtrar" at bounding box center [975, 371] width 50 height 27
click at [957, 377] on button "Filtrar" at bounding box center [975, 371] width 50 height 27
click at [117, 484] on strong "6 marcações agendadas" at bounding box center [107, 478] width 131 height 15
click at [67, 476] on strong "6 marcações agendadas" at bounding box center [107, 478] width 131 height 15
click at [67, 473] on strong "6 marcações agendadas" at bounding box center [107, 478] width 131 height 15
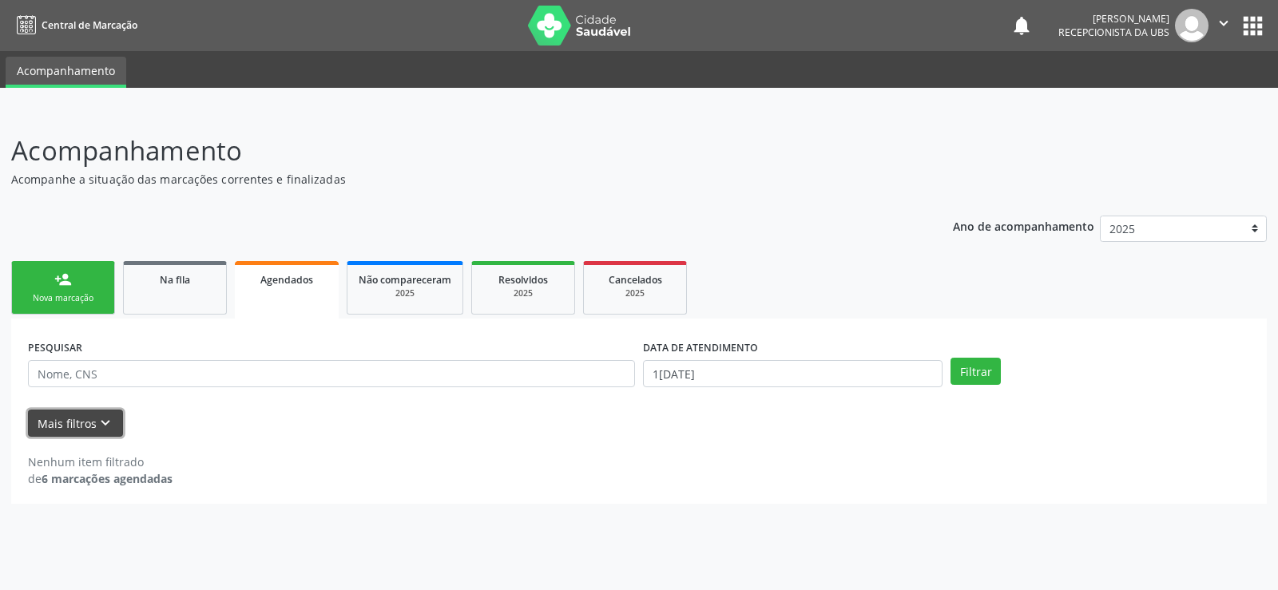
click at [74, 421] on button "Mais filtros keyboard_arrow_down" at bounding box center [75, 424] width 95 height 28
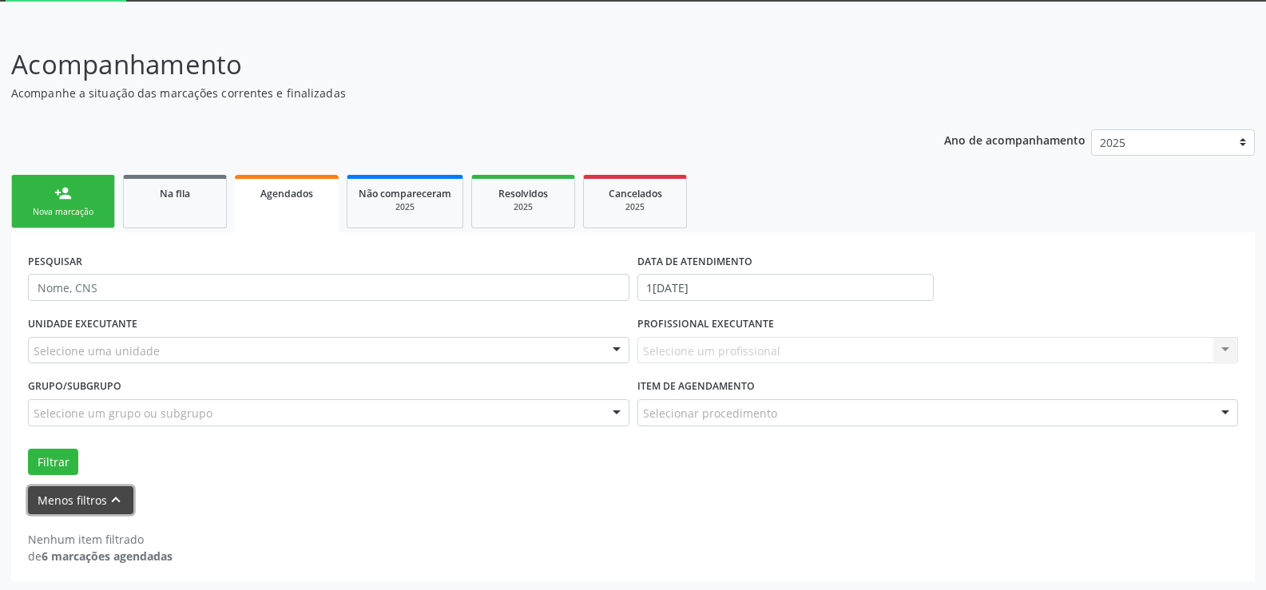
scroll to position [89, 0]
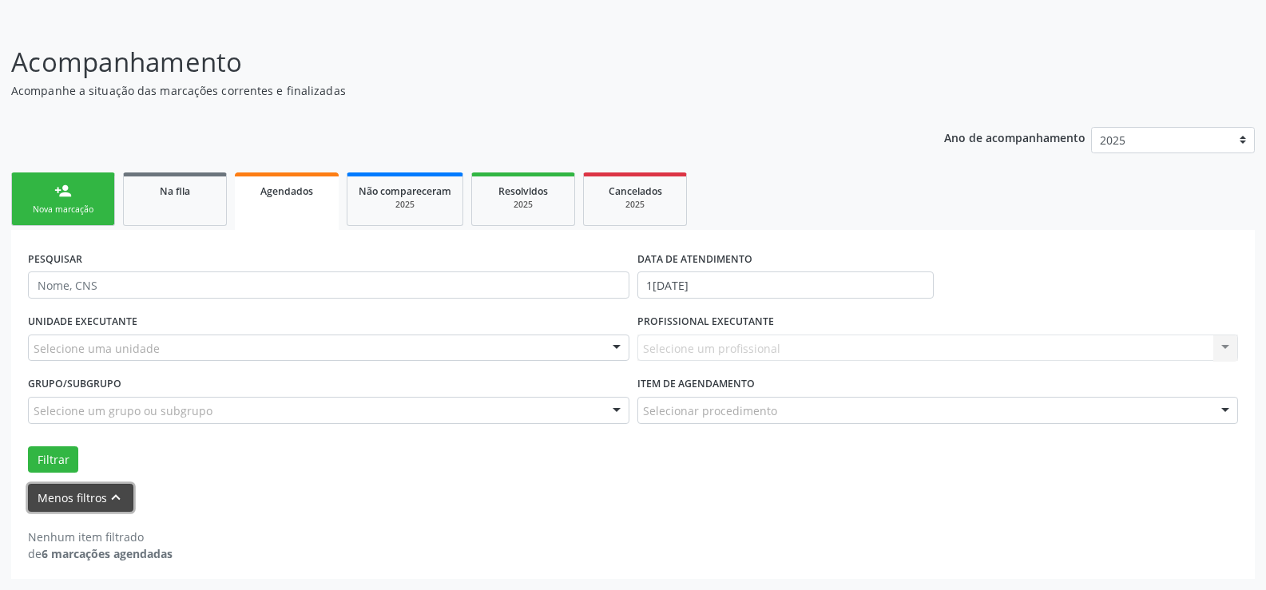
click at [110, 503] on icon "keyboard_arrow_up" at bounding box center [116, 498] width 18 height 18
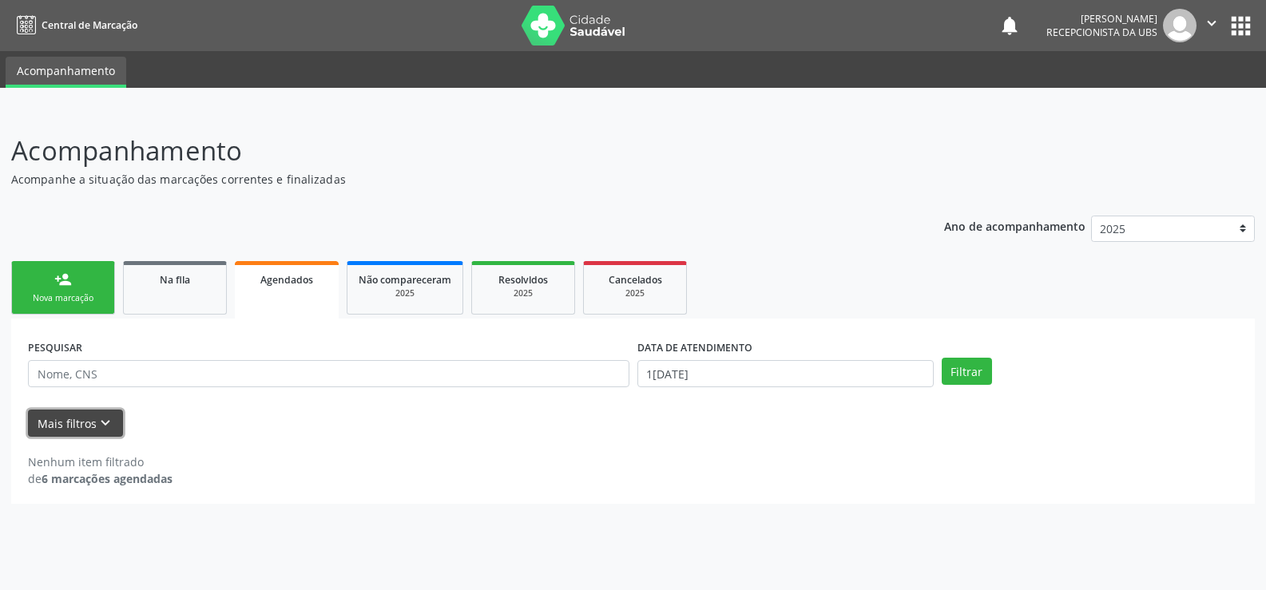
scroll to position [0, 0]
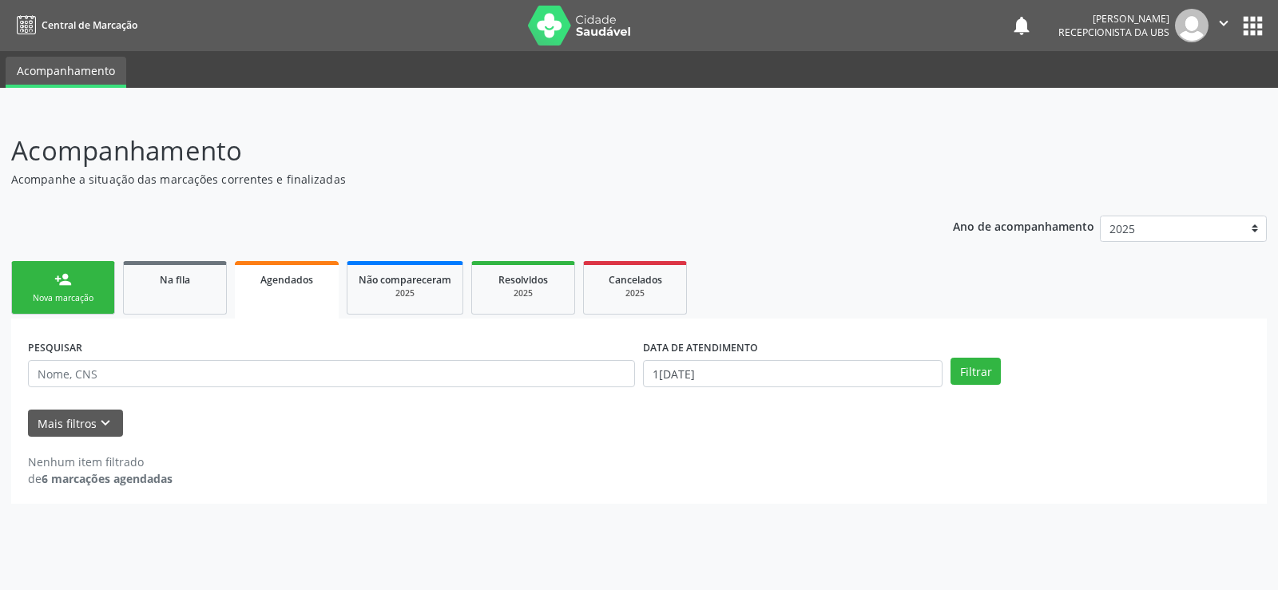
click at [73, 295] on div "Nova marcação" at bounding box center [63, 298] width 80 height 12
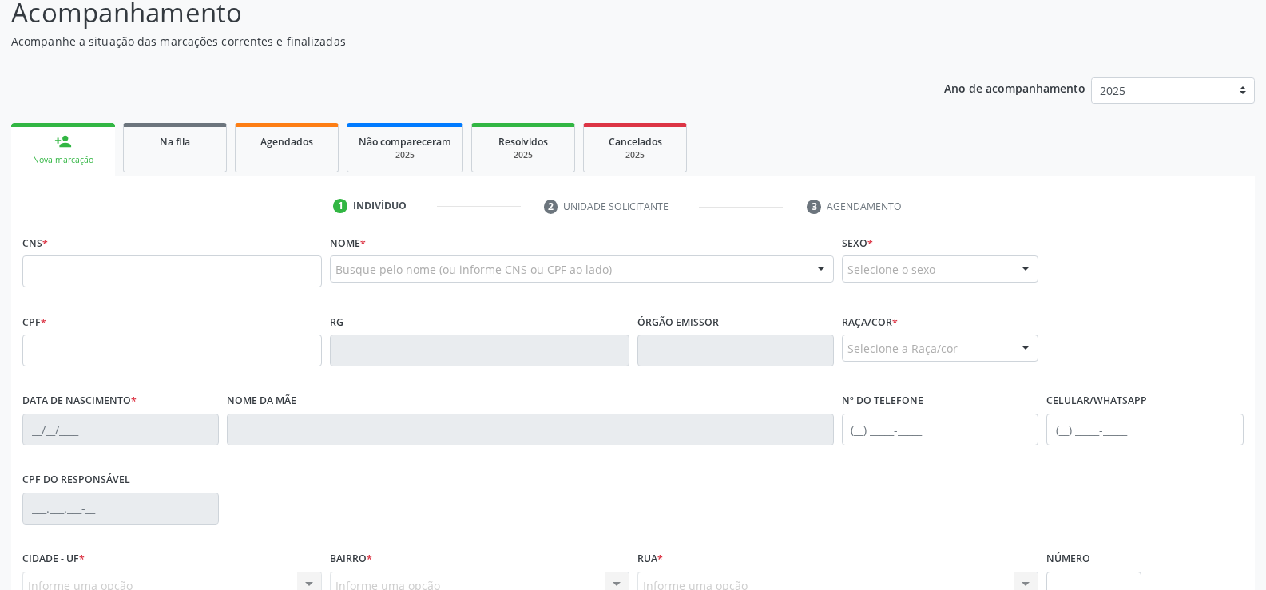
scroll to position [58, 0]
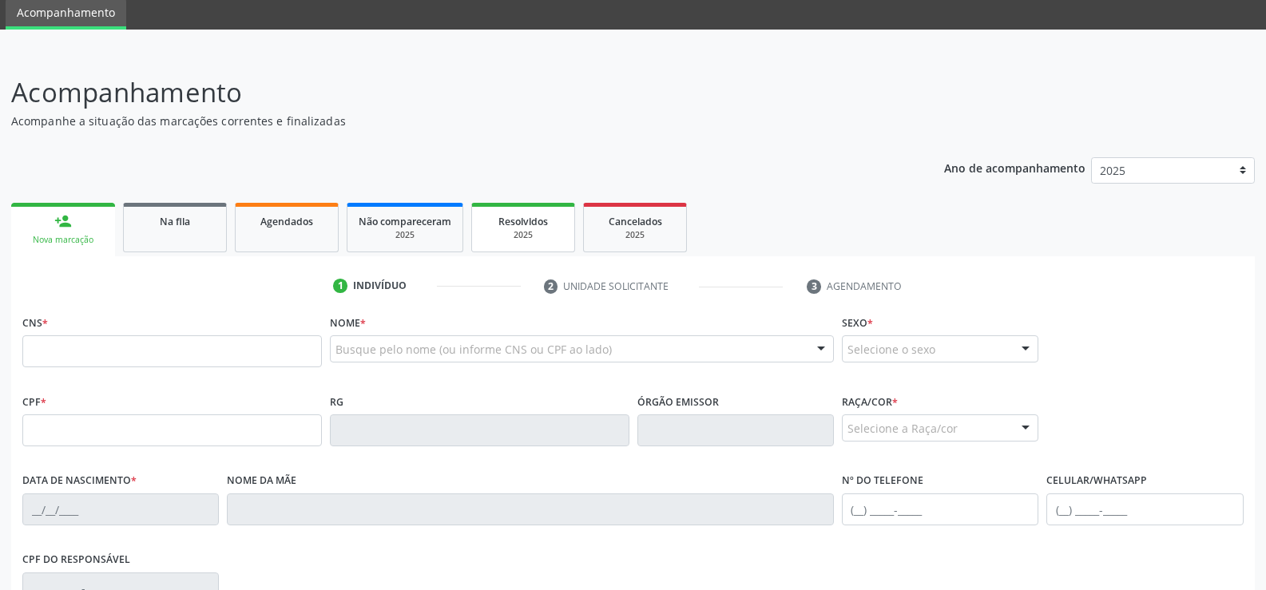
click at [513, 239] on div "2025" at bounding box center [523, 235] width 80 height 12
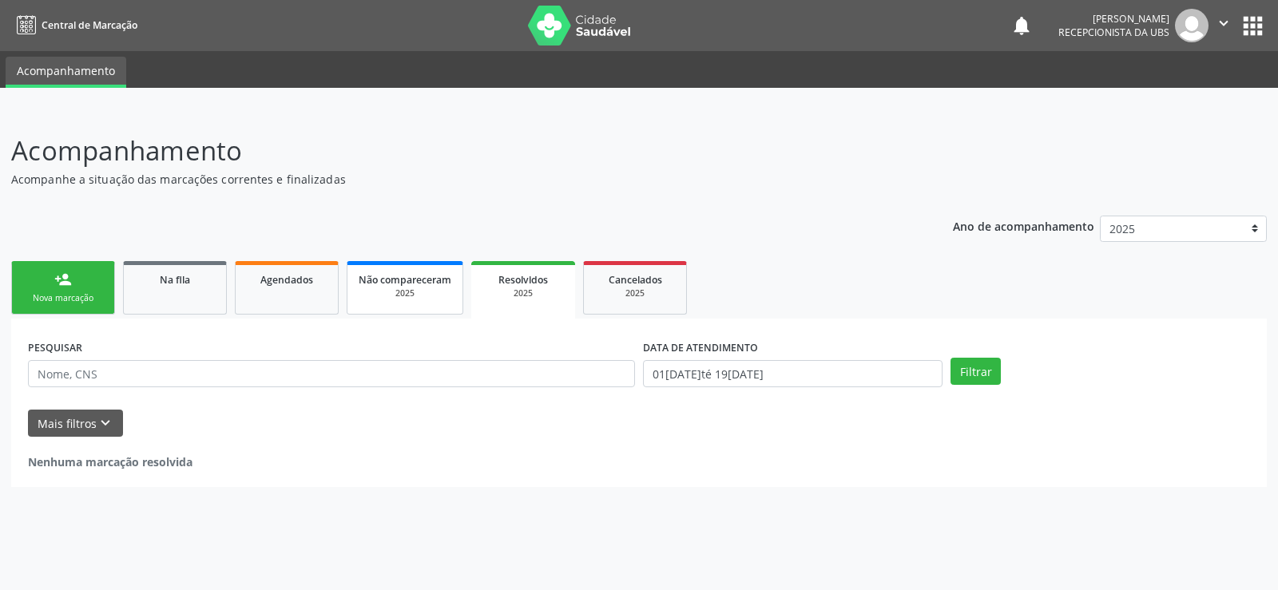
click at [426, 289] on div "2025" at bounding box center [405, 293] width 93 height 12
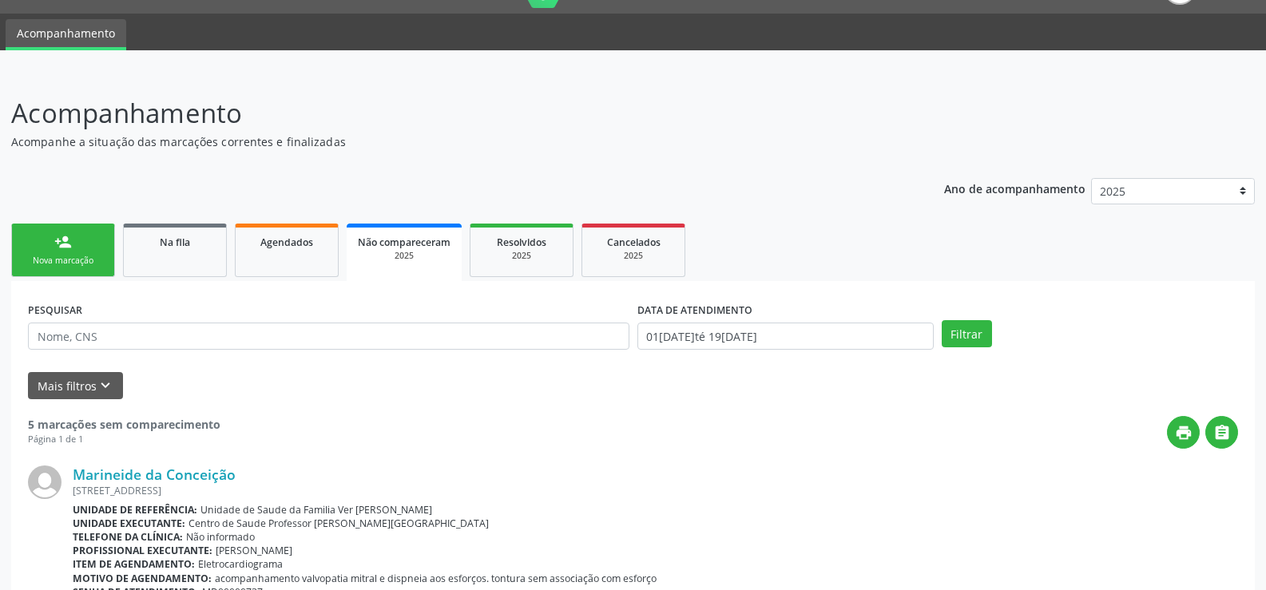
scroll to position [23, 0]
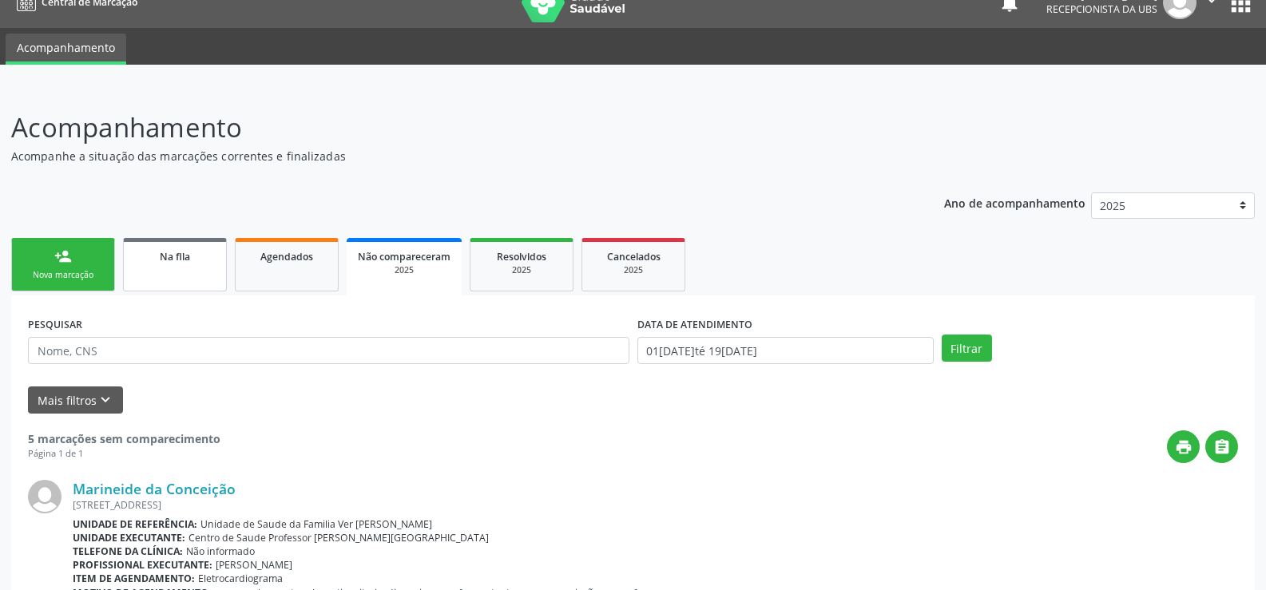
click at [158, 267] on link "Na fila" at bounding box center [175, 264] width 104 height 53
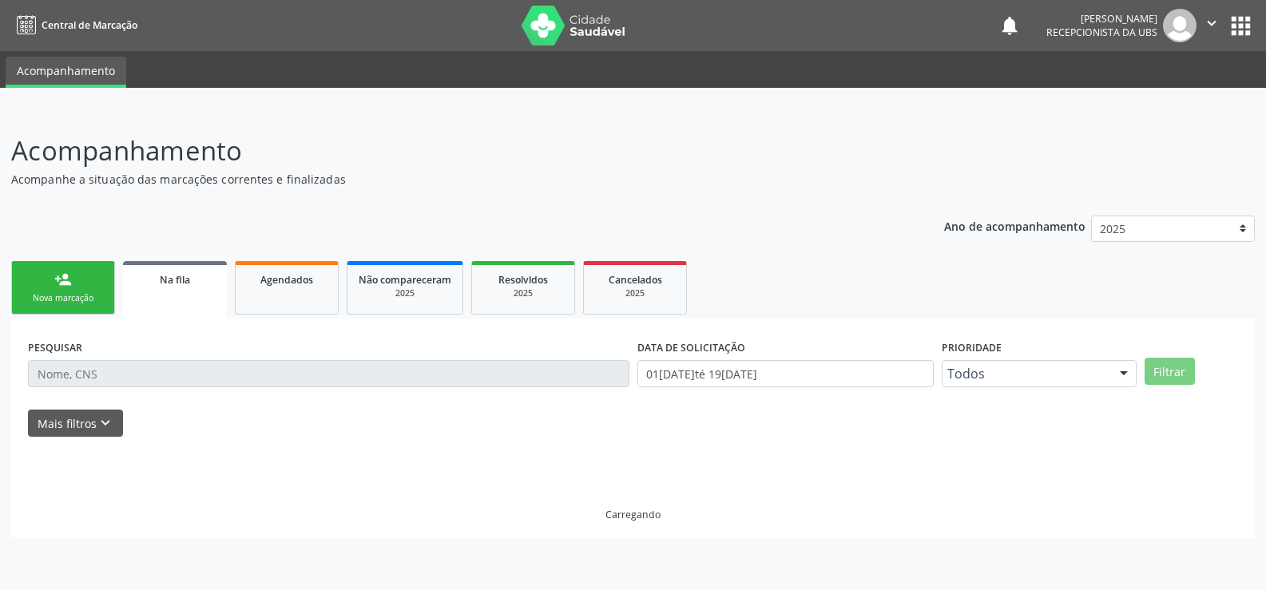
scroll to position [0, 0]
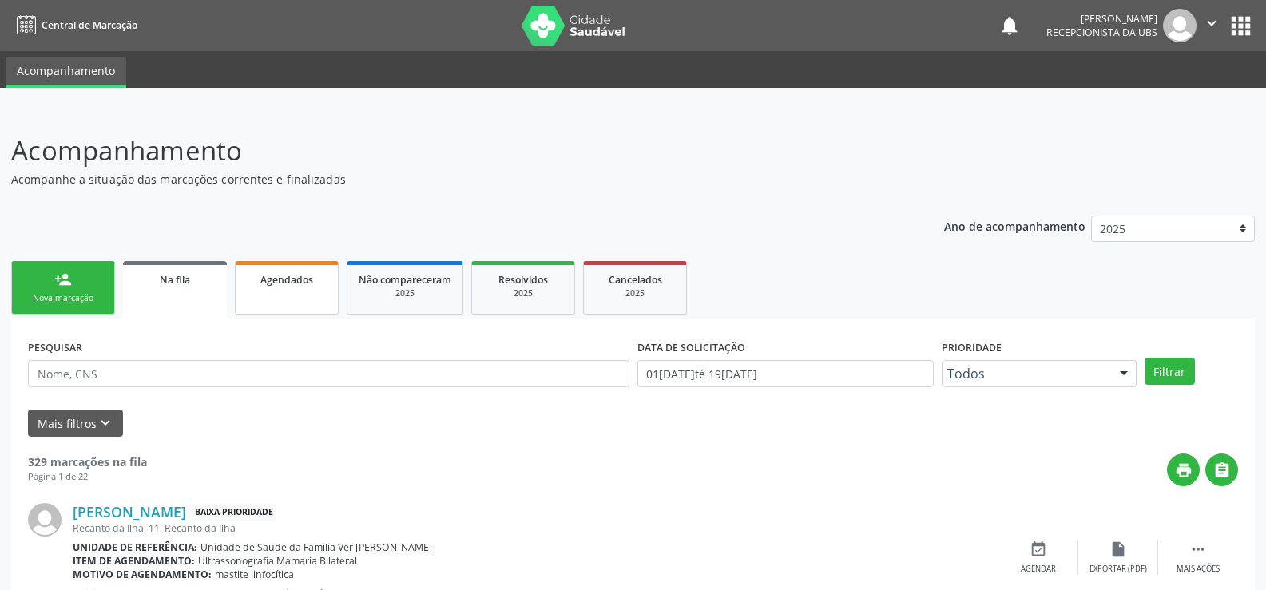
click at [311, 295] on link "Agendados" at bounding box center [287, 287] width 104 height 53
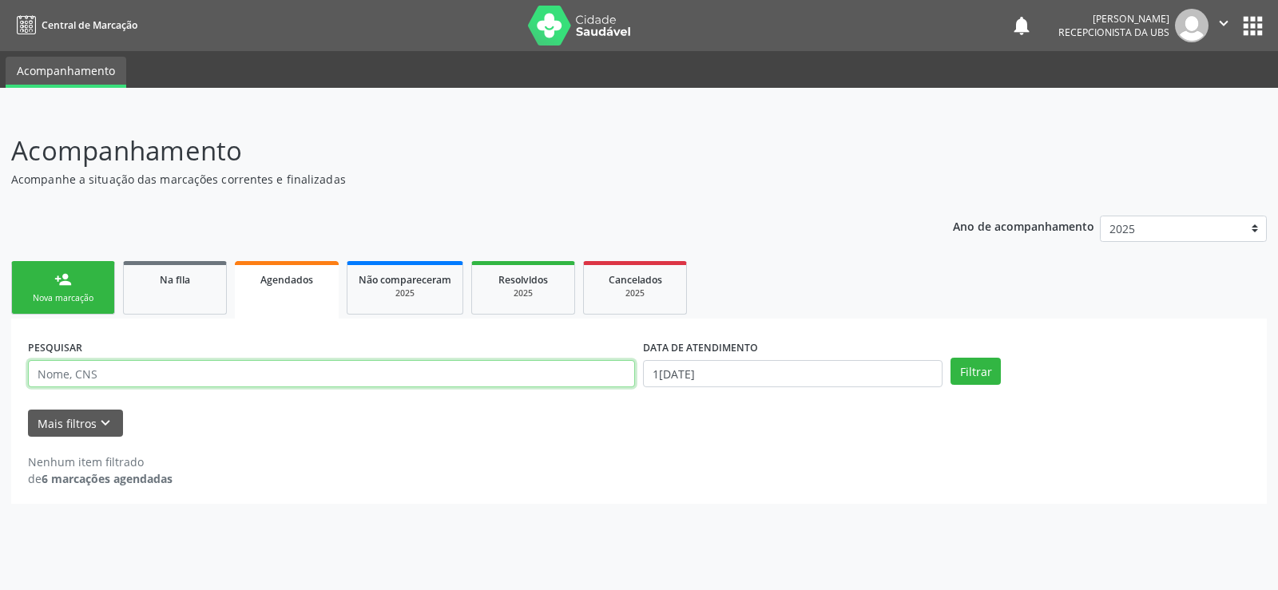
click at [44, 368] on input "text" at bounding box center [331, 373] width 607 height 27
click at [976, 367] on button "Filtrar" at bounding box center [975, 371] width 50 height 27
click at [981, 363] on button "Filtrar" at bounding box center [975, 371] width 50 height 27
click at [75, 350] on label "PESQUISAR" at bounding box center [55, 347] width 54 height 25
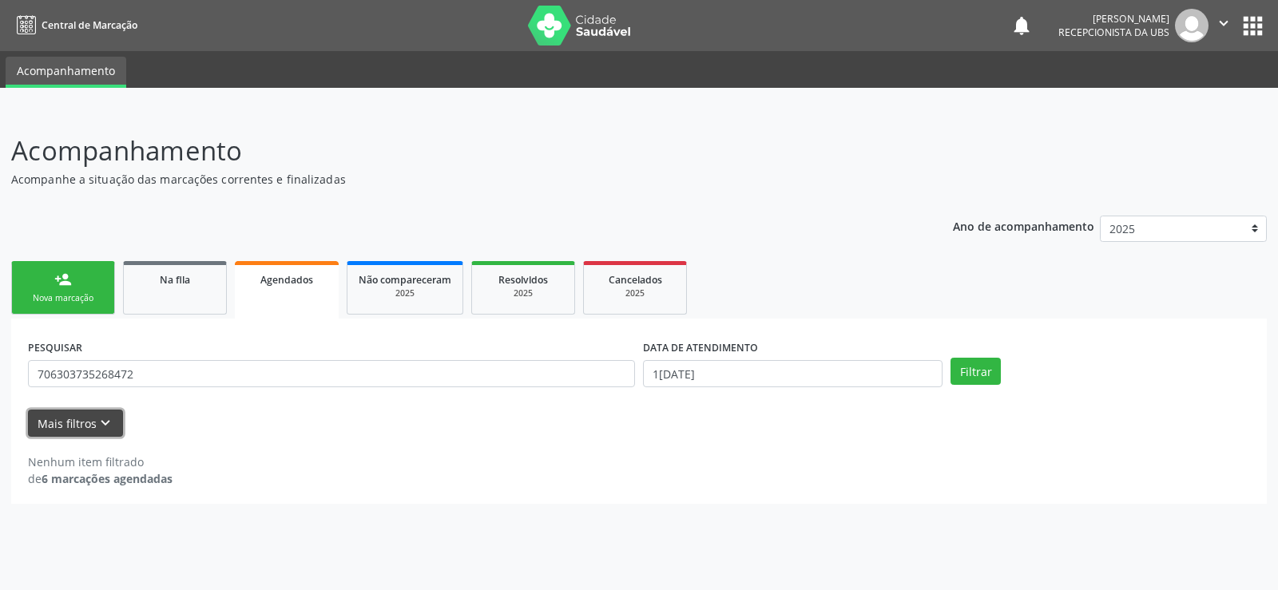
click at [77, 417] on button "Mais filtros keyboard_arrow_down" at bounding box center [75, 424] width 95 height 28
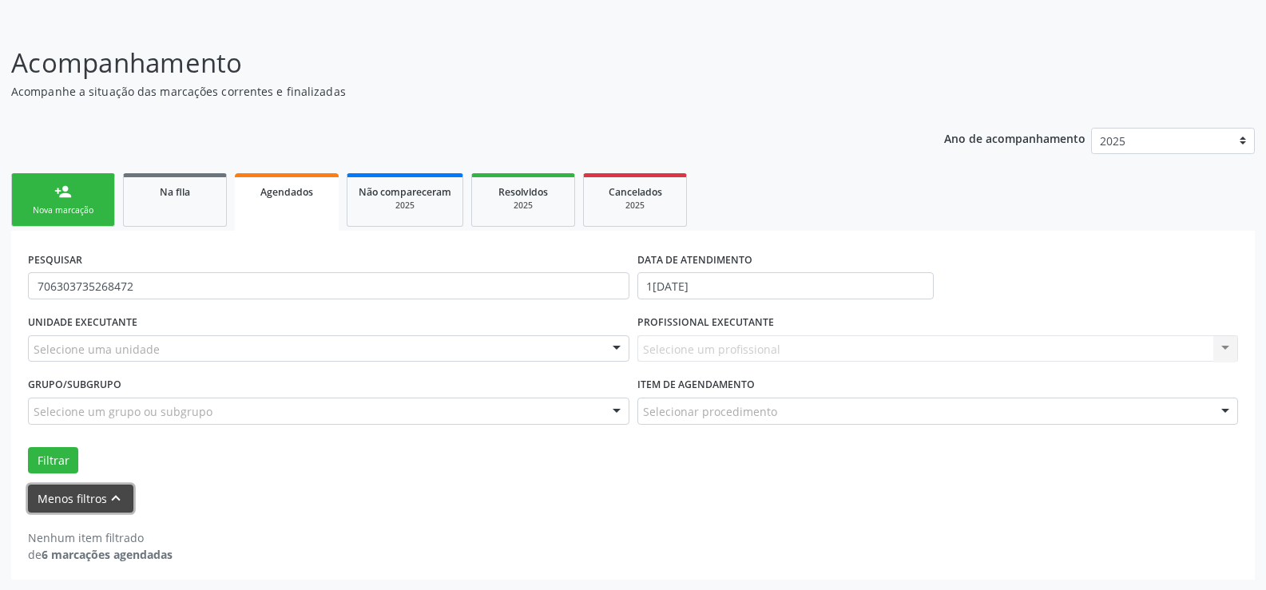
scroll to position [89, 0]
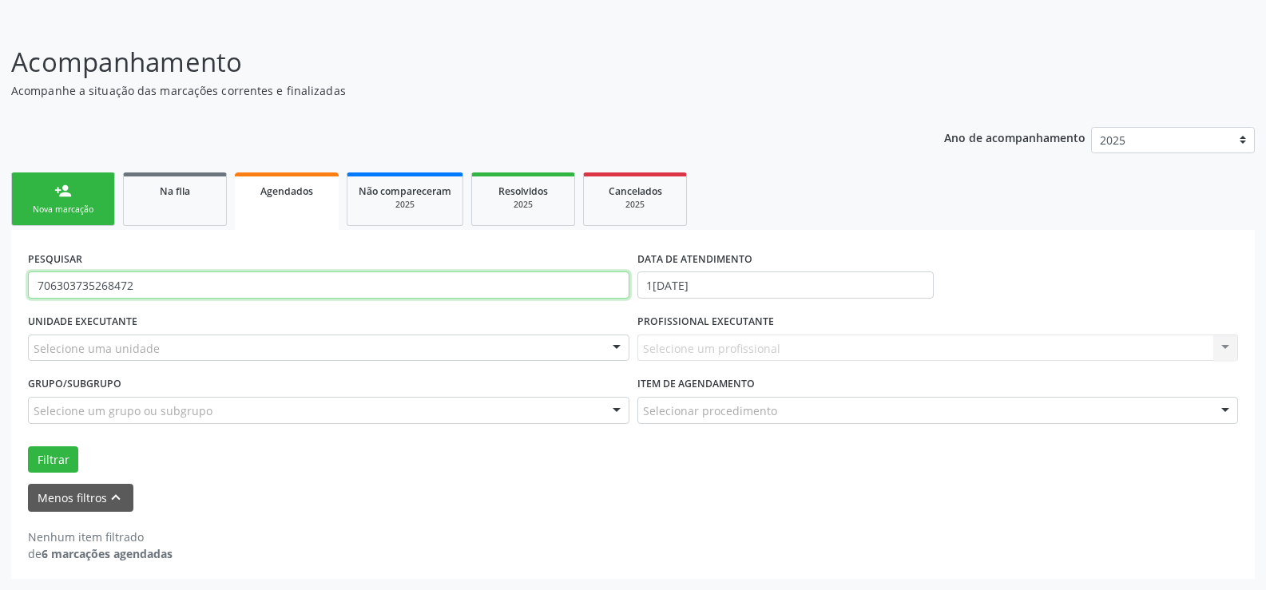
click at [206, 288] on input "706303735268472" at bounding box center [328, 284] width 601 height 27
type input "7"
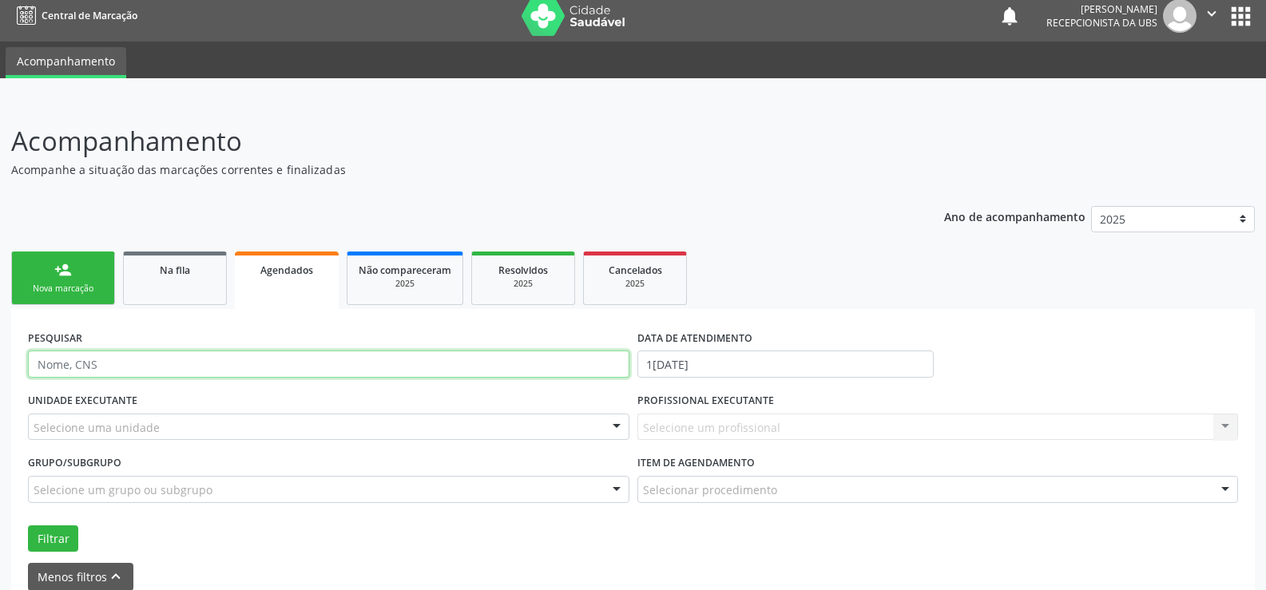
scroll to position [9, 0]
click at [138, 185] on div "Acompanhamento Acompanhe a situação das marcações correntes e finalizadas Relat…" at bounding box center [632, 390] width 1243 height 537
drag, startPoint x: 138, startPoint y: 185, endPoint x: 314, endPoint y: 199, distance: 176.2
click at [261, 199] on div "Acompanhamento Acompanhe a situação das marcações correntes e finalizadas Relat…" at bounding box center [632, 390] width 1243 height 537
drag, startPoint x: 588, startPoint y: 227, endPoint x: 608, endPoint y: 232, distance: 19.8
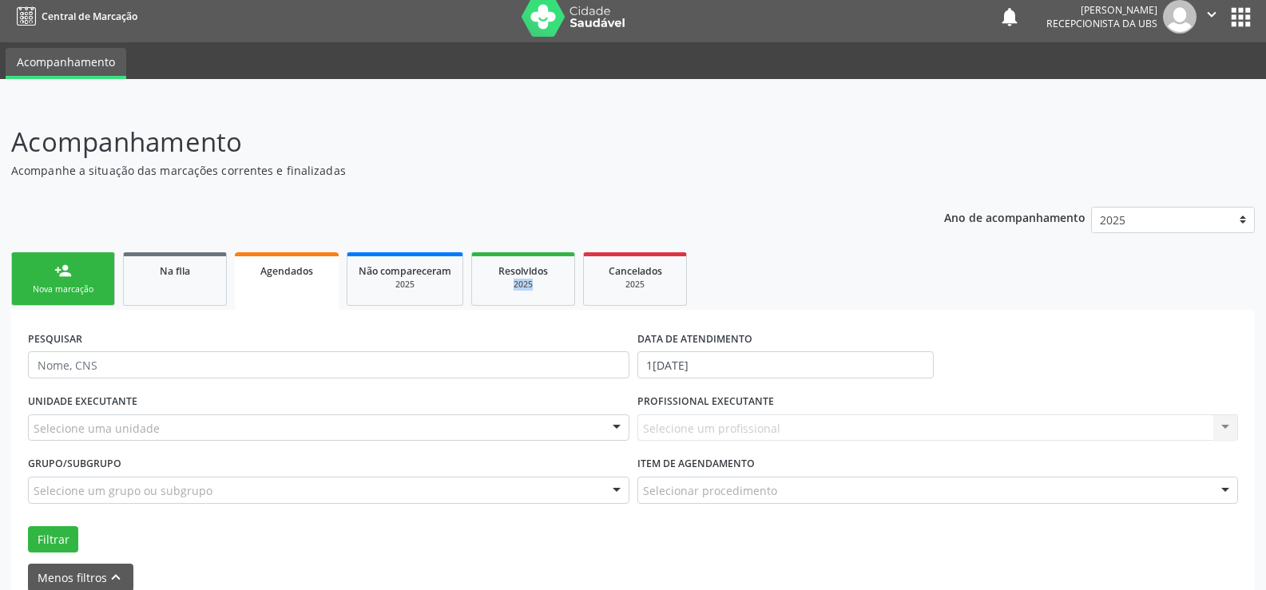
click at [590, 228] on div "Ano de acompanhamento 2025 person_add Nova marcação Na fila Agendados Não compa…" at bounding box center [632, 427] width 1243 height 463
click at [664, 237] on div "Ano de acompanhamento 2025 person_add Nova marcação Na fila Agendados Não compa…" at bounding box center [632, 427] width 1243 height 463
click at [761, 247] on div "Ano de acompanhamento 2025 person_add Nova marcação Na fila Agendados Não compa…" at bounding box center [632, 427] width 1243 height 463
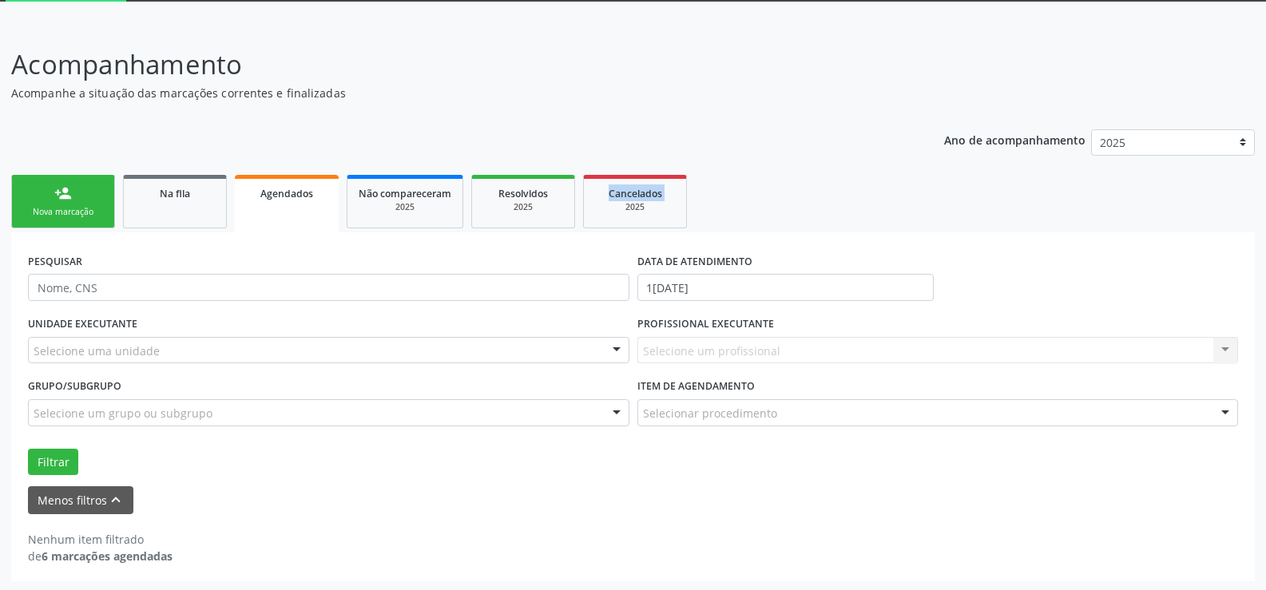
scroll to position [89, 0]
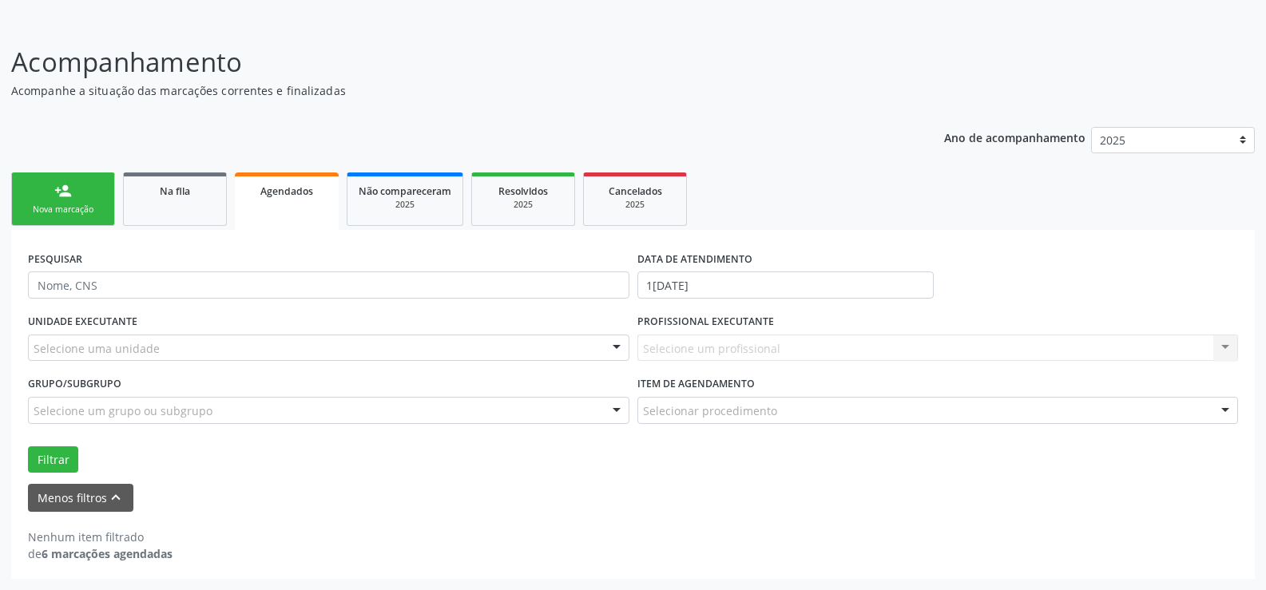
click at [84, 561] on div "de 6 marcações agendadas" at bounding box center [100, 553] width 145 height 17
click at [122, 494] on icon "keyboard_arrow_up" at bounding box center [116, 498] width 18 height 18
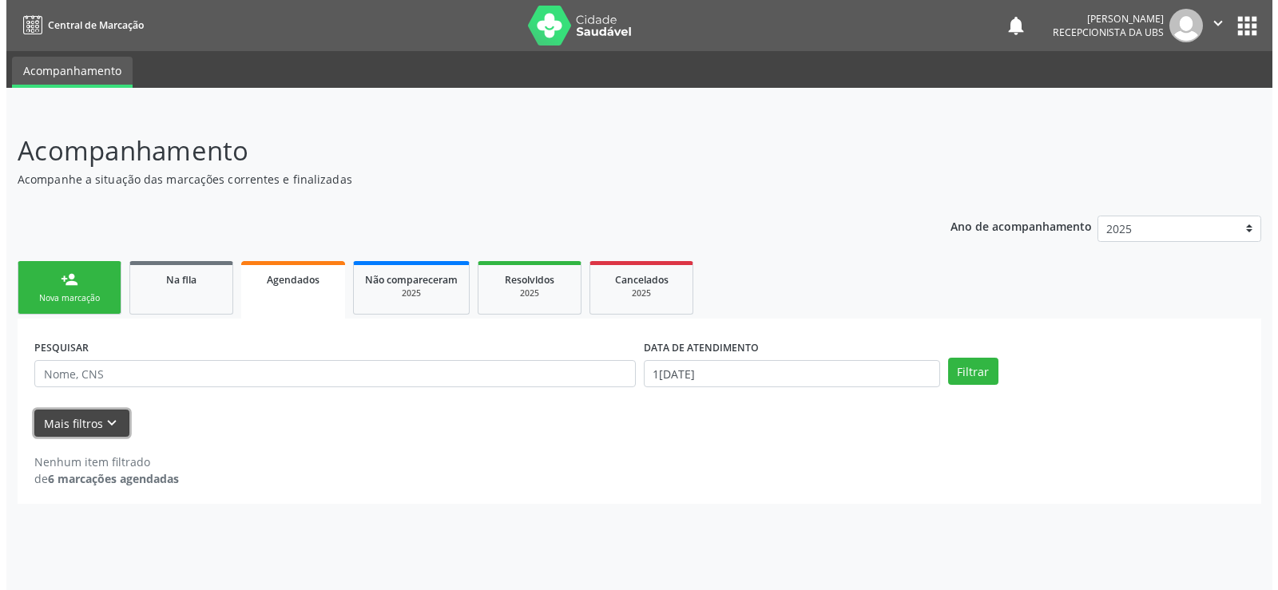
scroll to position [0, 0]
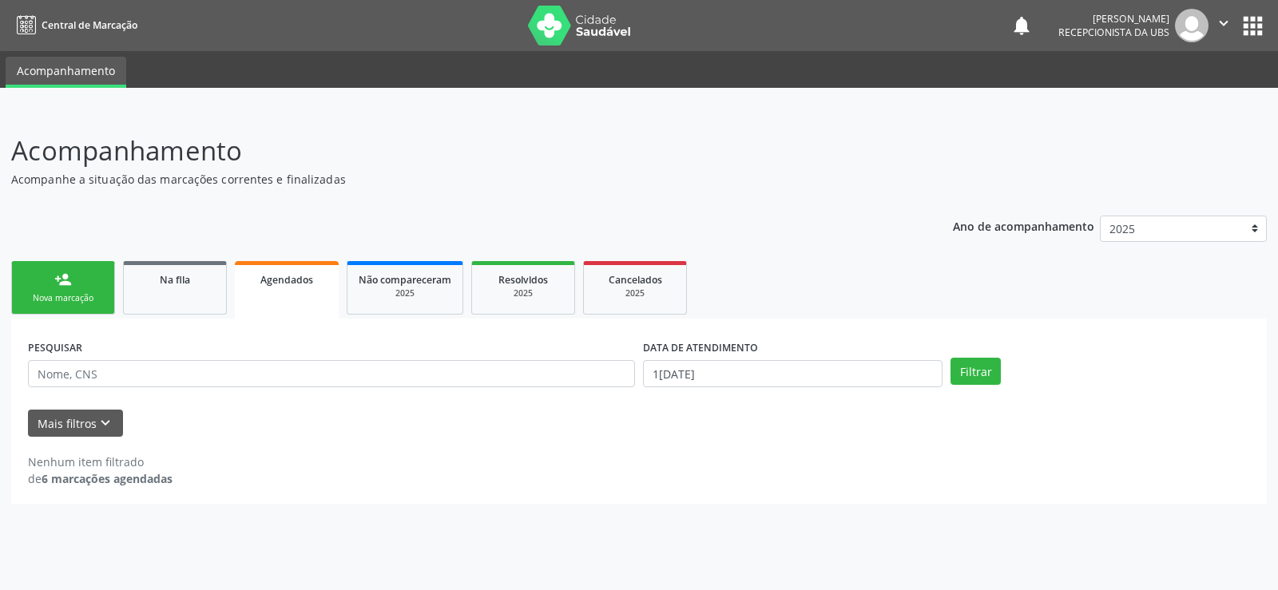
click at [122, 481] on strong "6 marcações agendadas" at bounding box center [107, 478] width 131 height 15
